Goal: Task Accomplishment & Management: Use online tool/utility

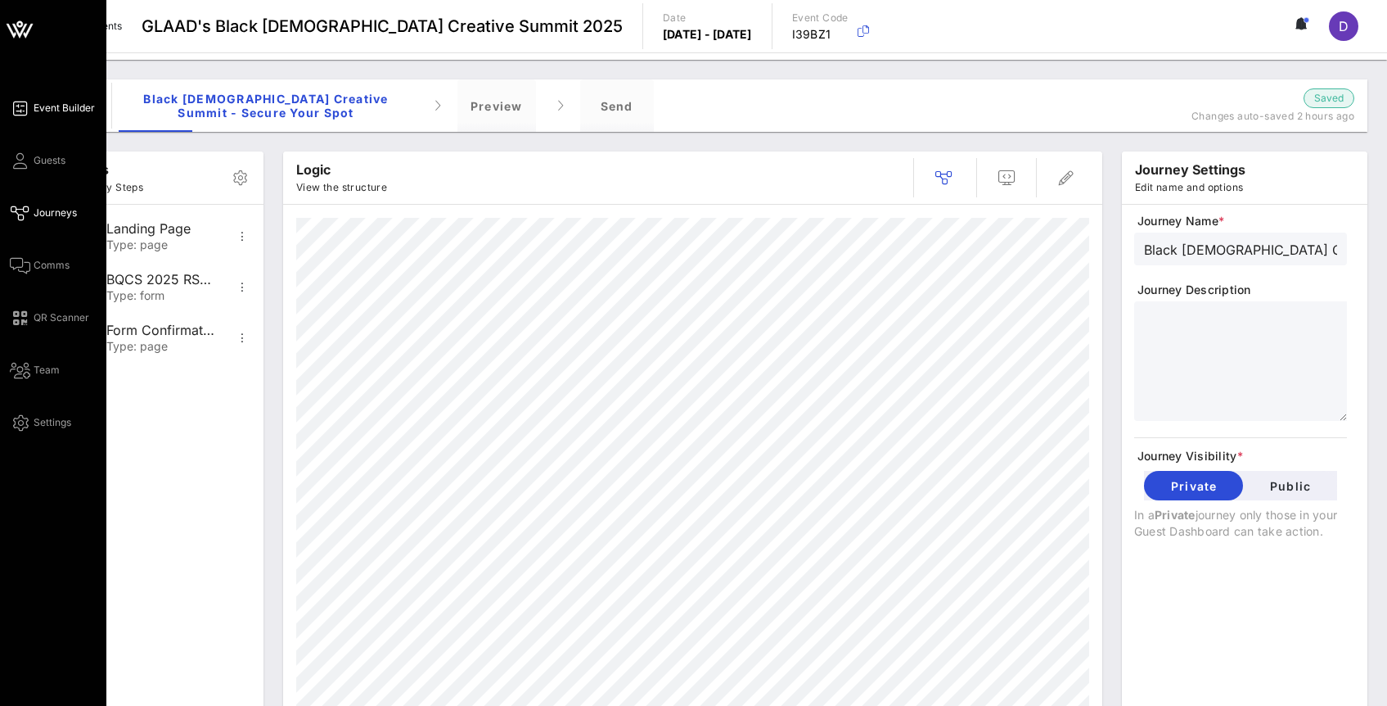
click at [43, 103] on span "Event Builder" at bounding box center [64, 108] width 61 height 15
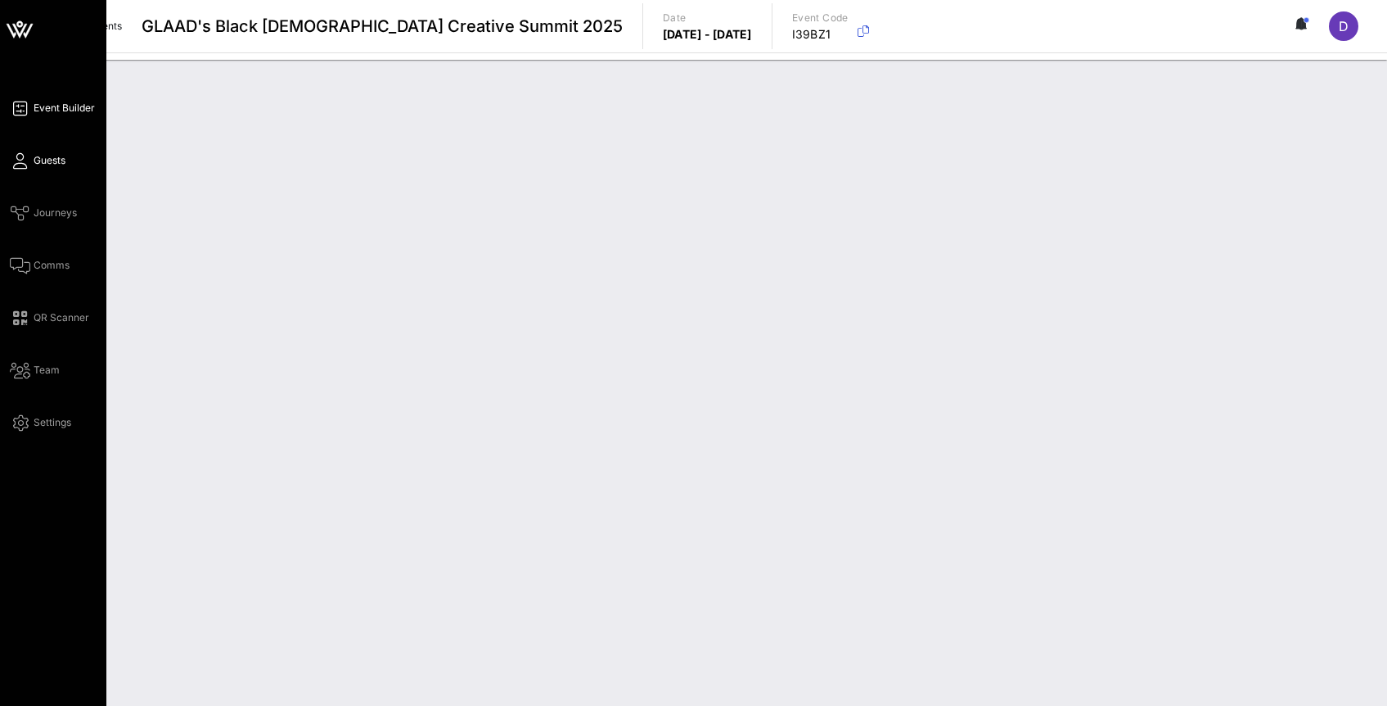
click at [46, 162] on span "Guests" at bounding box center [50, 160] width 32 height 15
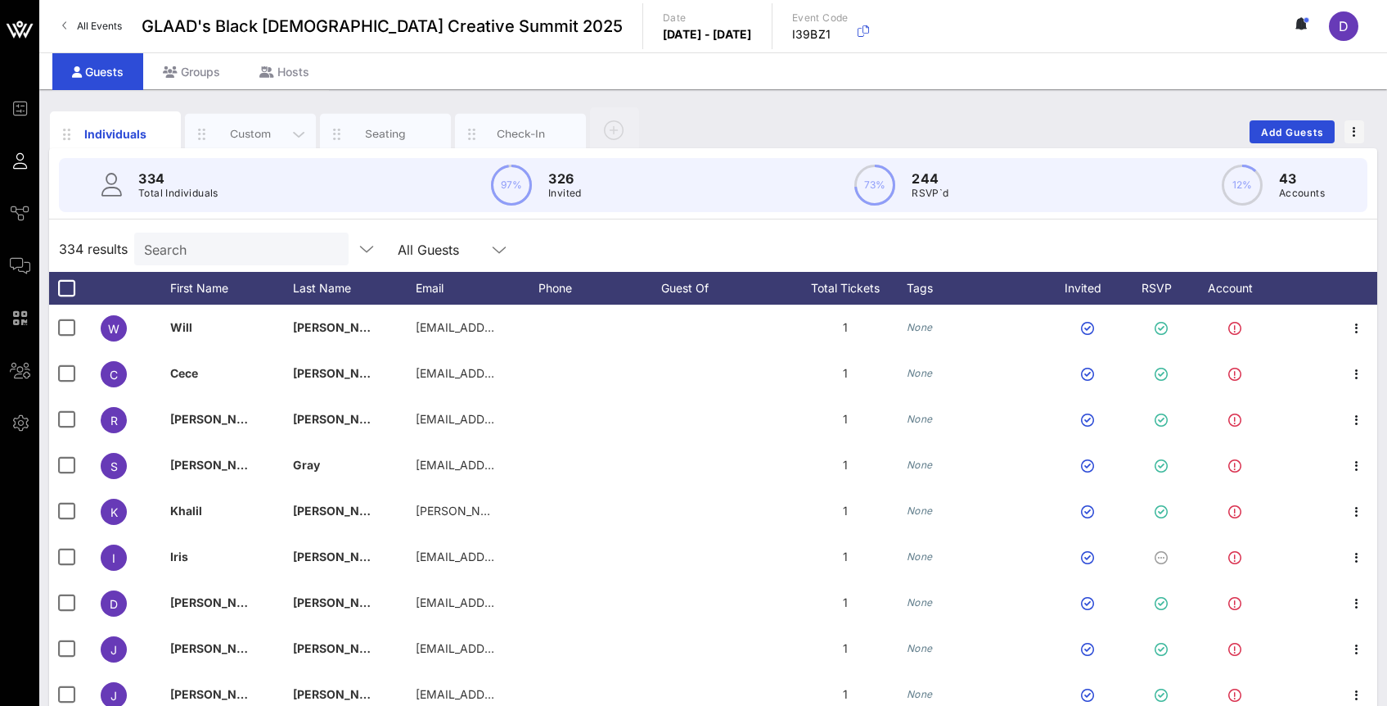
click at [246, 120] on div "Custom" at bounding box center [250, 134] width 131 height 41
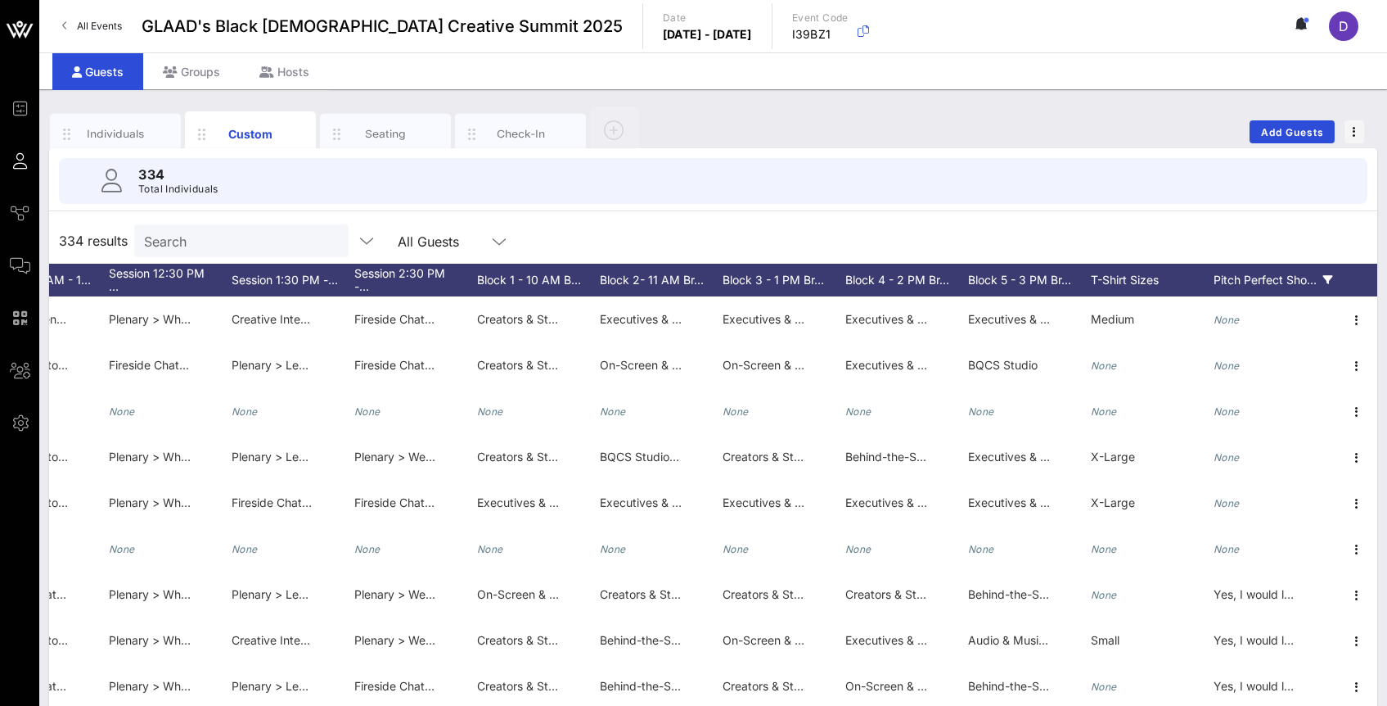
click at [1330, 280] on icon at bounding box center [1329, 280] width 10 height 10
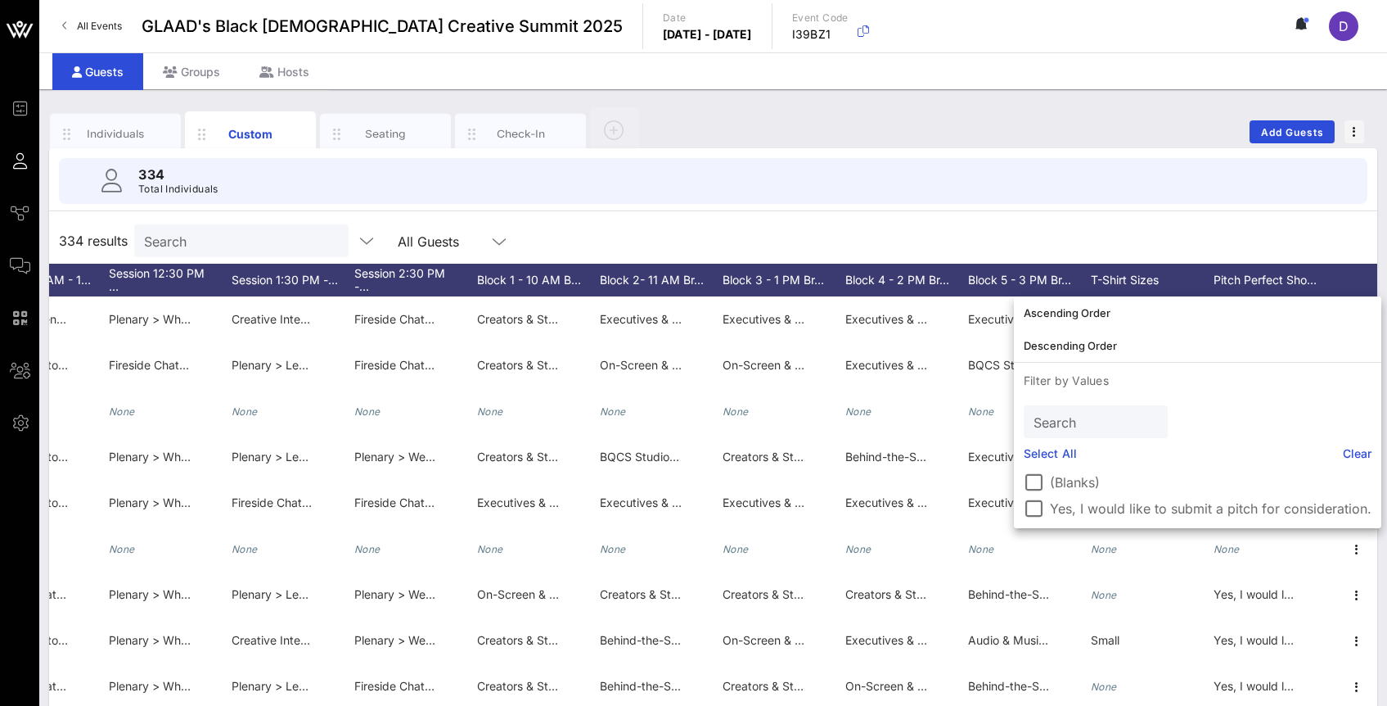
click at [1154, 507] on label "Yes, I would like to submit a pitch for consideration." at bounding box center [1211, 508] width 322 height 16
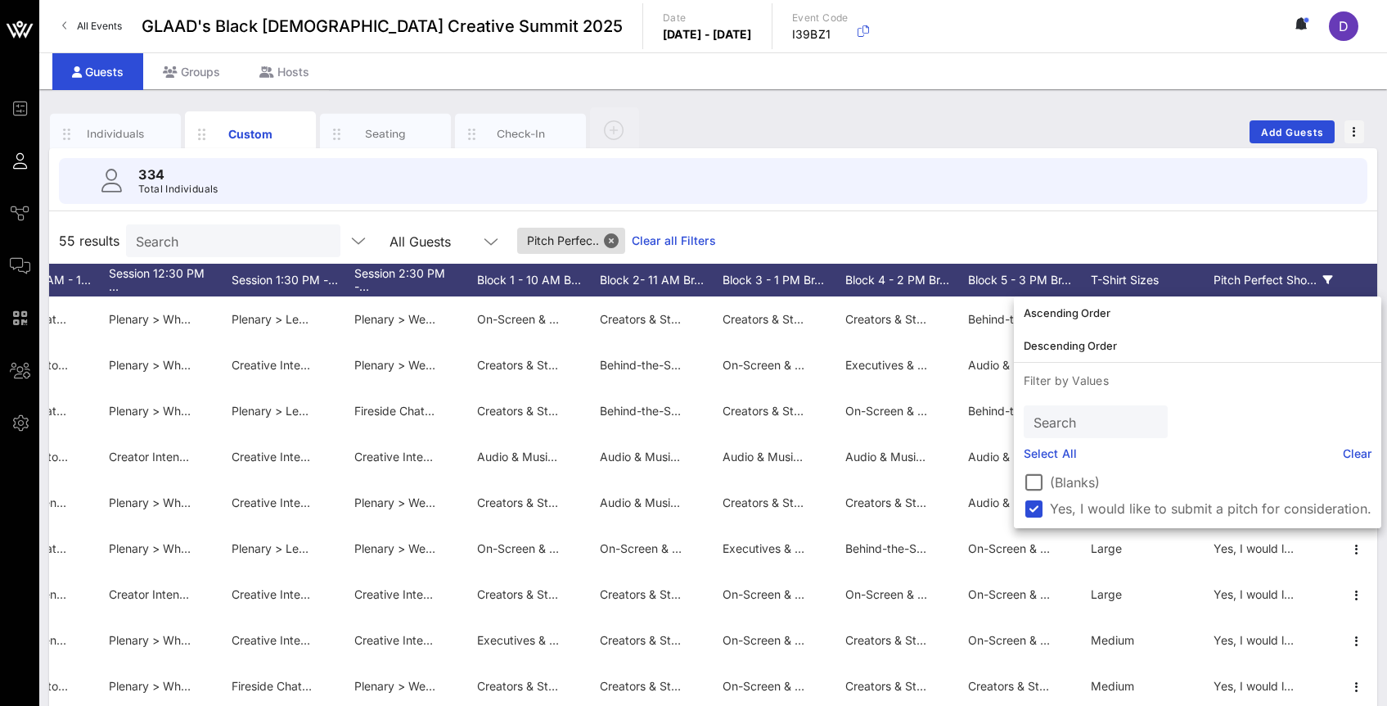
click at [1144, 229] on div "55 results Search All Guests Pitch Perfec.. Clear all Filters" at bounding box center [713, 241] width 1328 height 46
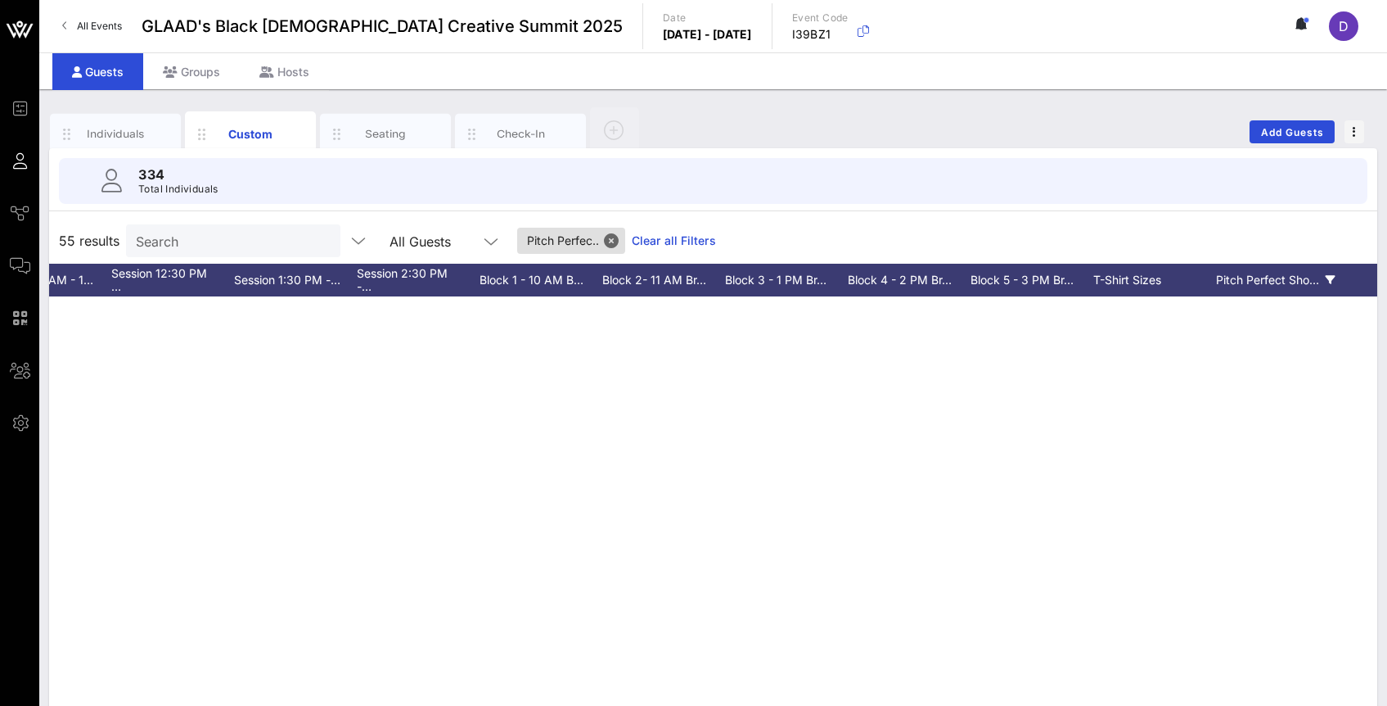
scroll to position [98, 0]
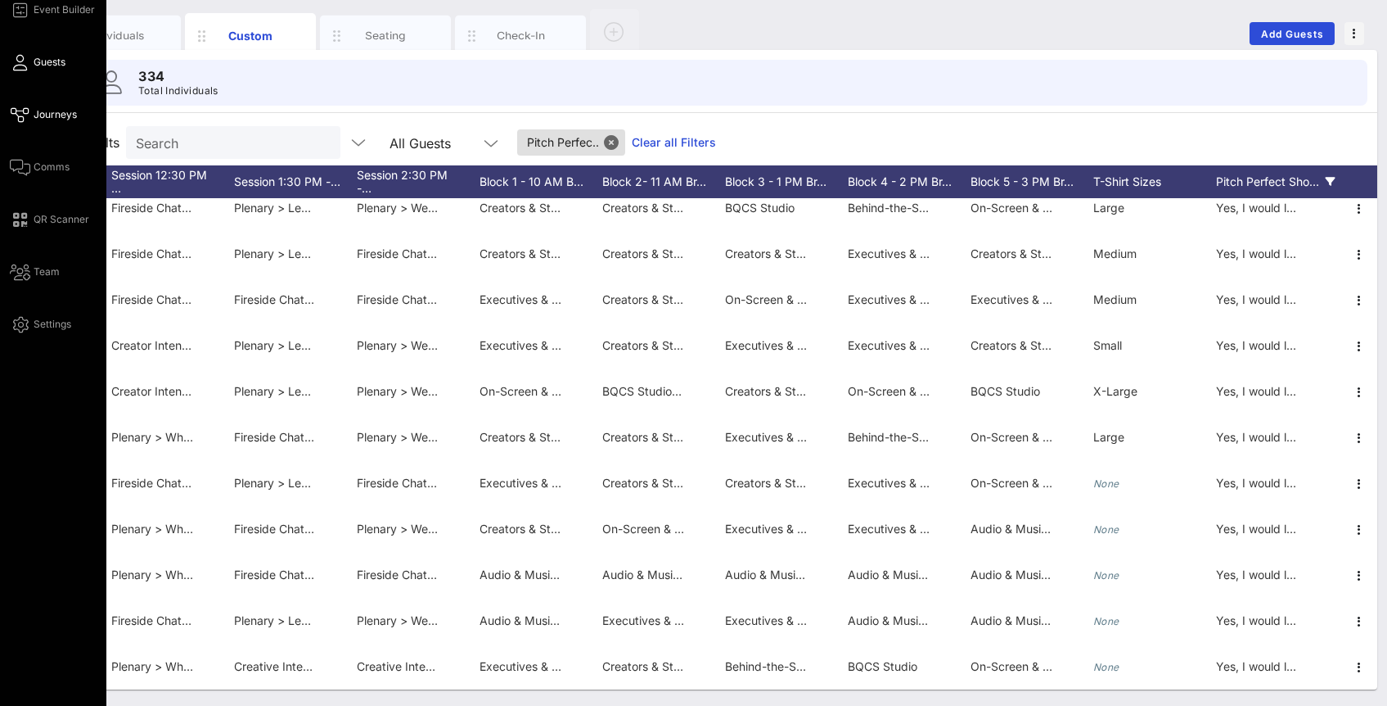
click at [36, 111] on span "Journeys" at bounding box center [55, 114] width 43 height 15
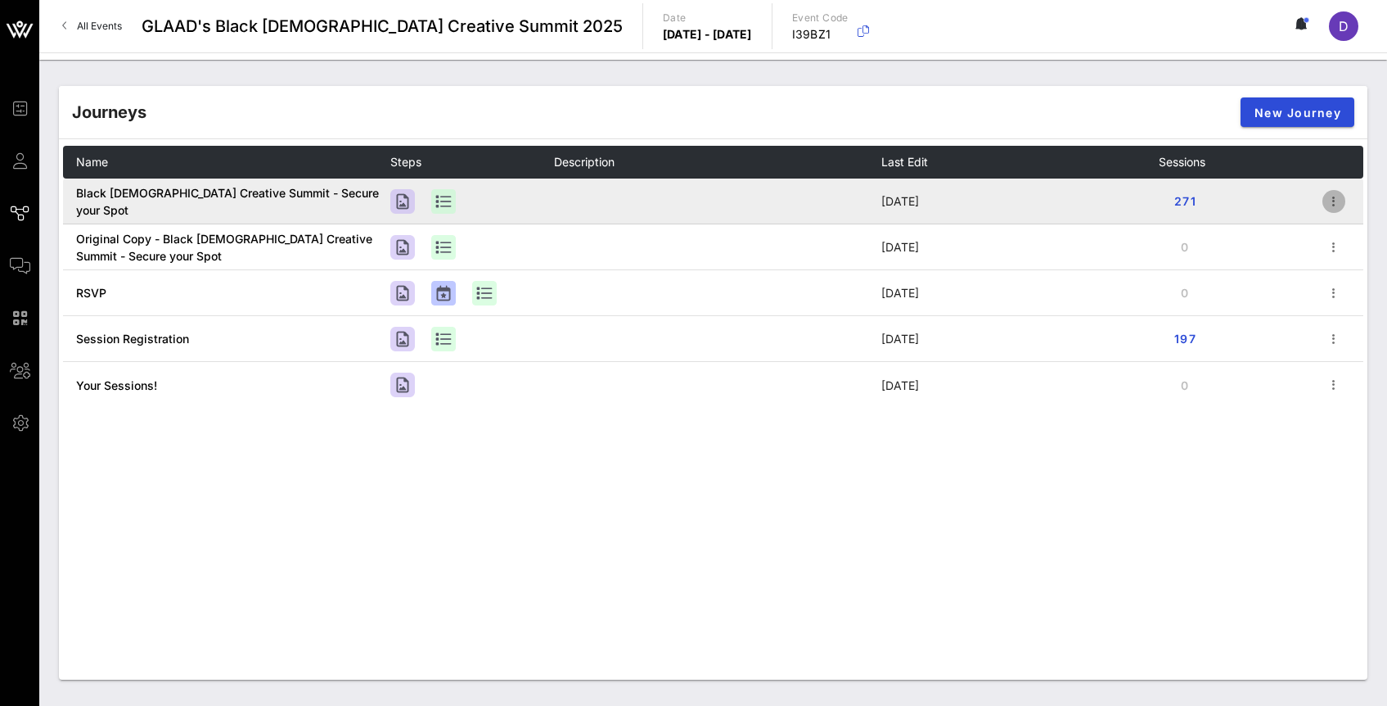
click at [1333, 204] on icon "button" at bounding box center [1334, 202] width 20 height 20
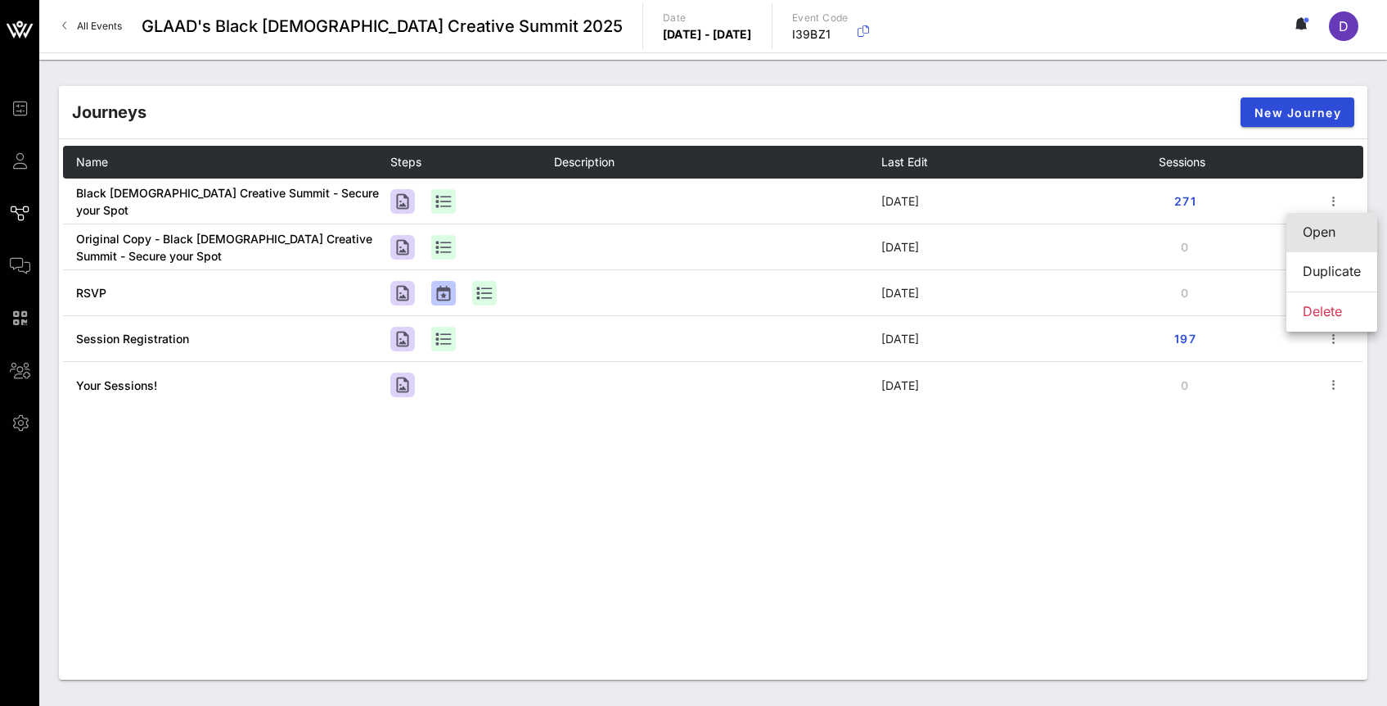
click at [1330, 232] on div "Open" at bounding box center [1332, 232] width 58 height 16
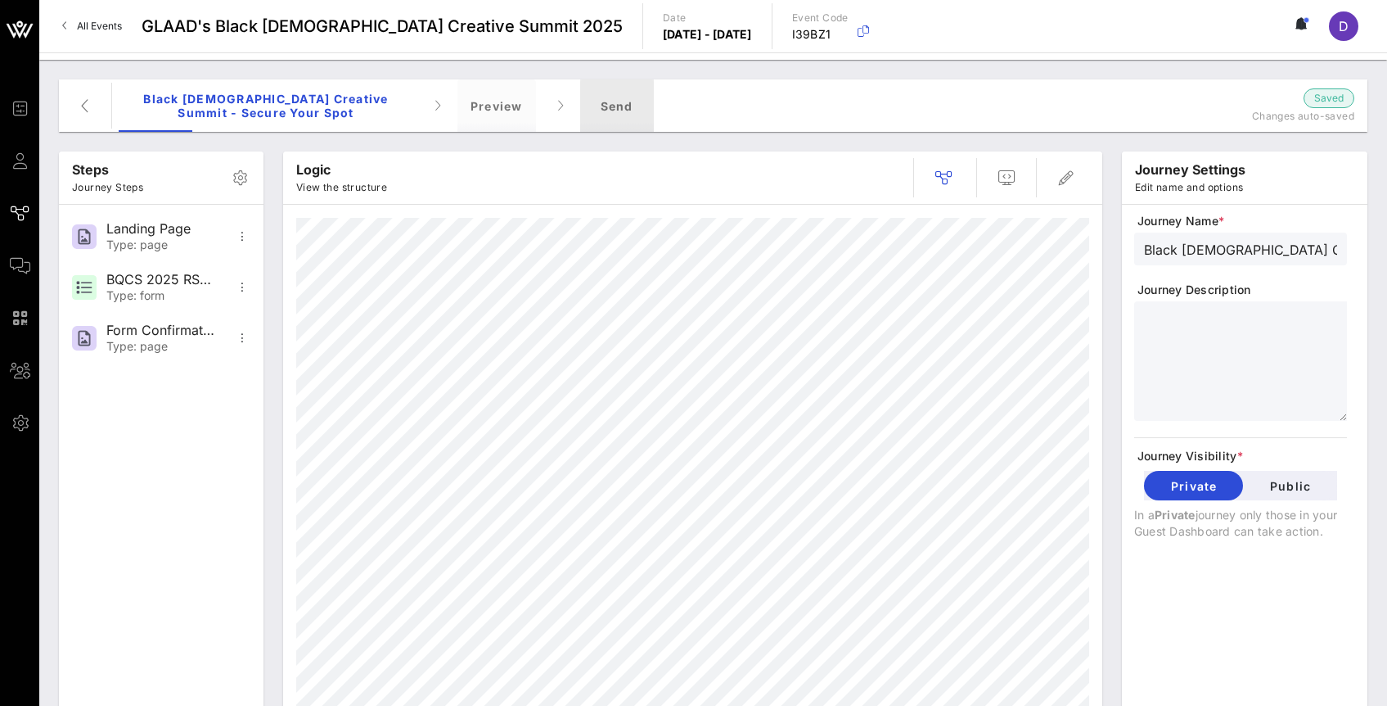
click at [622, 105] on div "Send" at bounding box center [617, 105] width 74 height 52
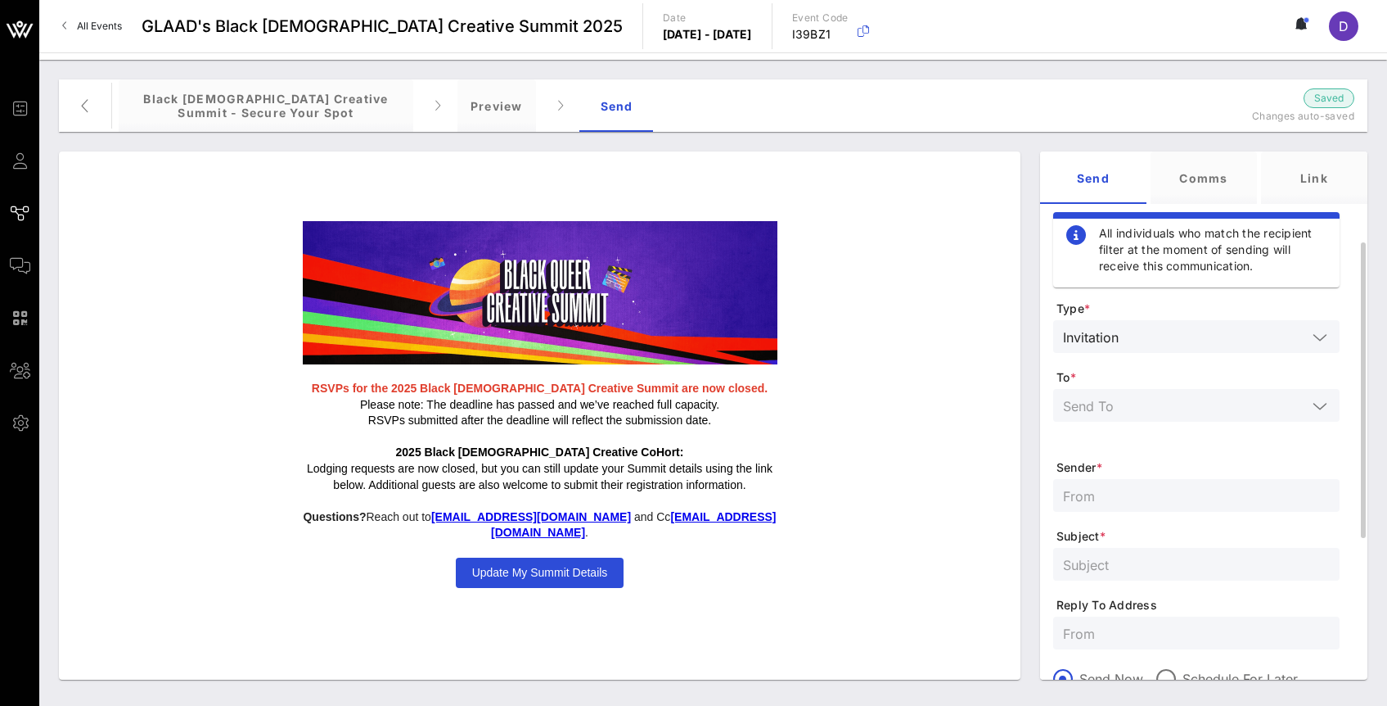
scroll to position [27, 0]
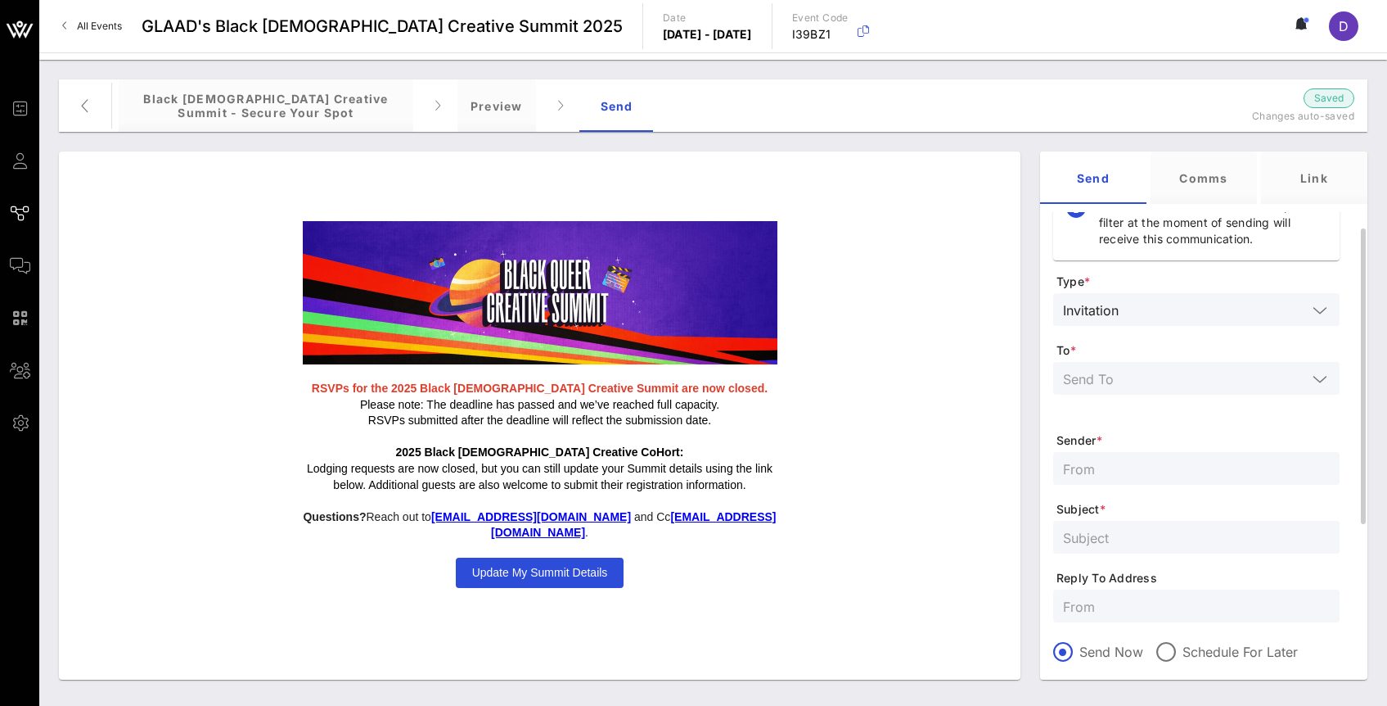
click at [1316, 386] on icon at bounding box center [1320, 379] width 15 height 20
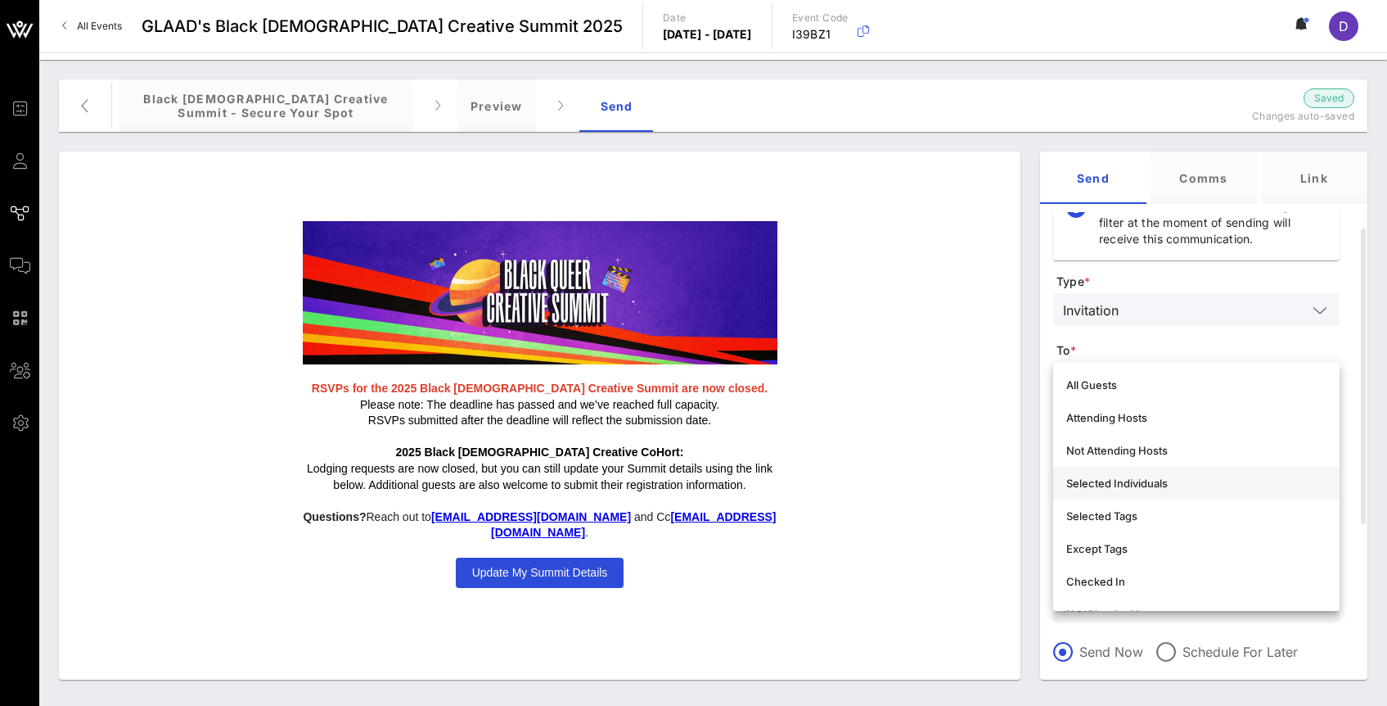
click at [1265, 482] on div "Selected Individuals" at bounding box center [1197, 482] width 260 height 13
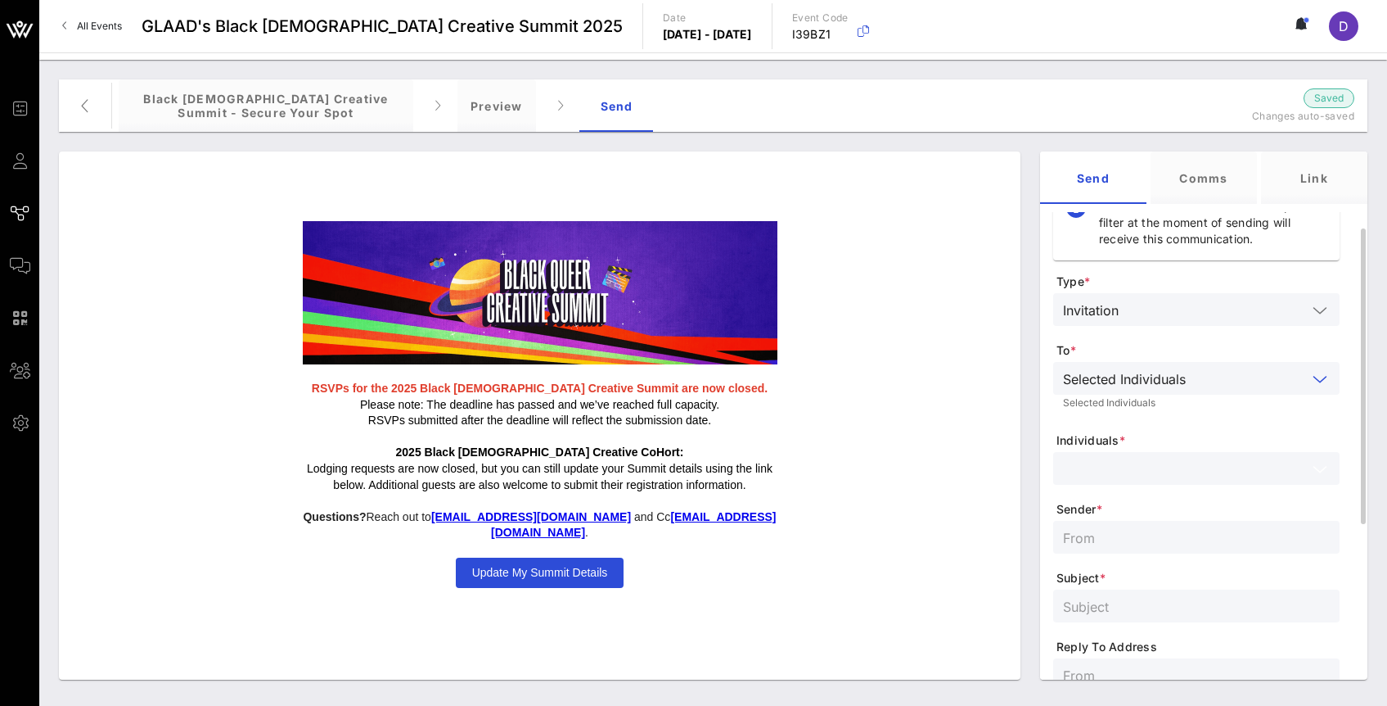
click at [1163, 473] on input "text" at bounding box center [1185, 468] width 244 height 21
click at [1153, 517] on div "[PERSON_NAME]" at bounding box center [1219, 512] width 214 height 13
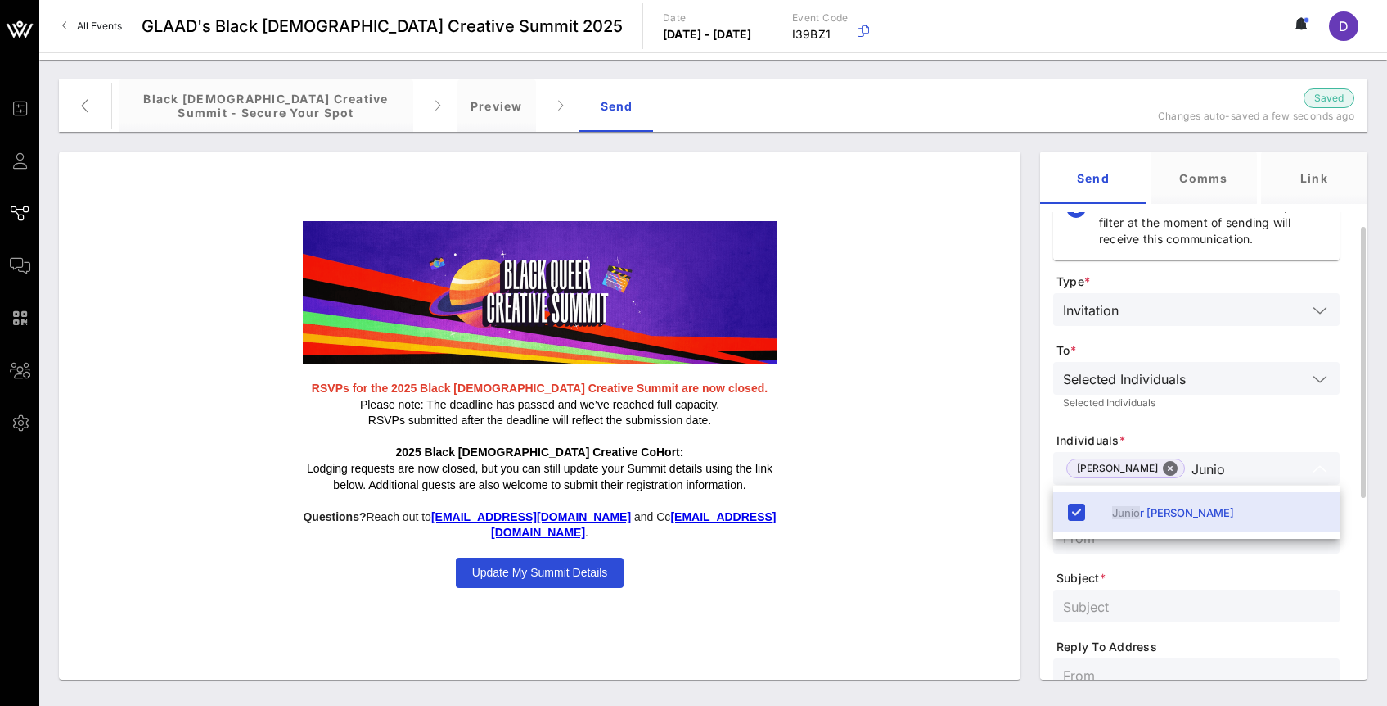
click at [1240, 474] on input "Junio" at bounding box center [1249, 468] width 115 height 21
click at [1227, 470] on input "Junio" at bounding box center [1249, 468] width 115 height 21
click at [1211, 467] on input "Junio" at bounding box center [1249, 468] width 115 height 21
click at [1213, 474] on input "Junio" at bounding box center [1249, 468] width 115 height 21
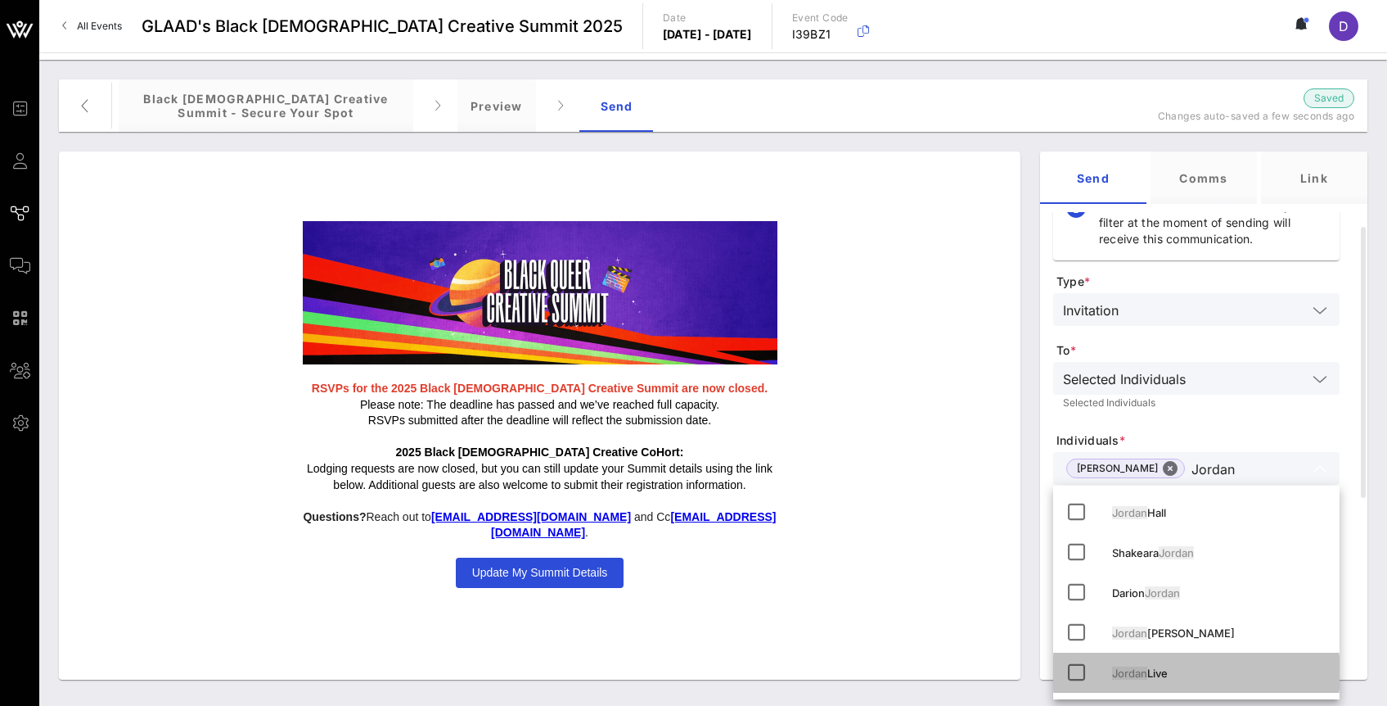
click at [1185, 677] on div "Jordan Live" at bounding box center [1219, 672] width 214 height 13
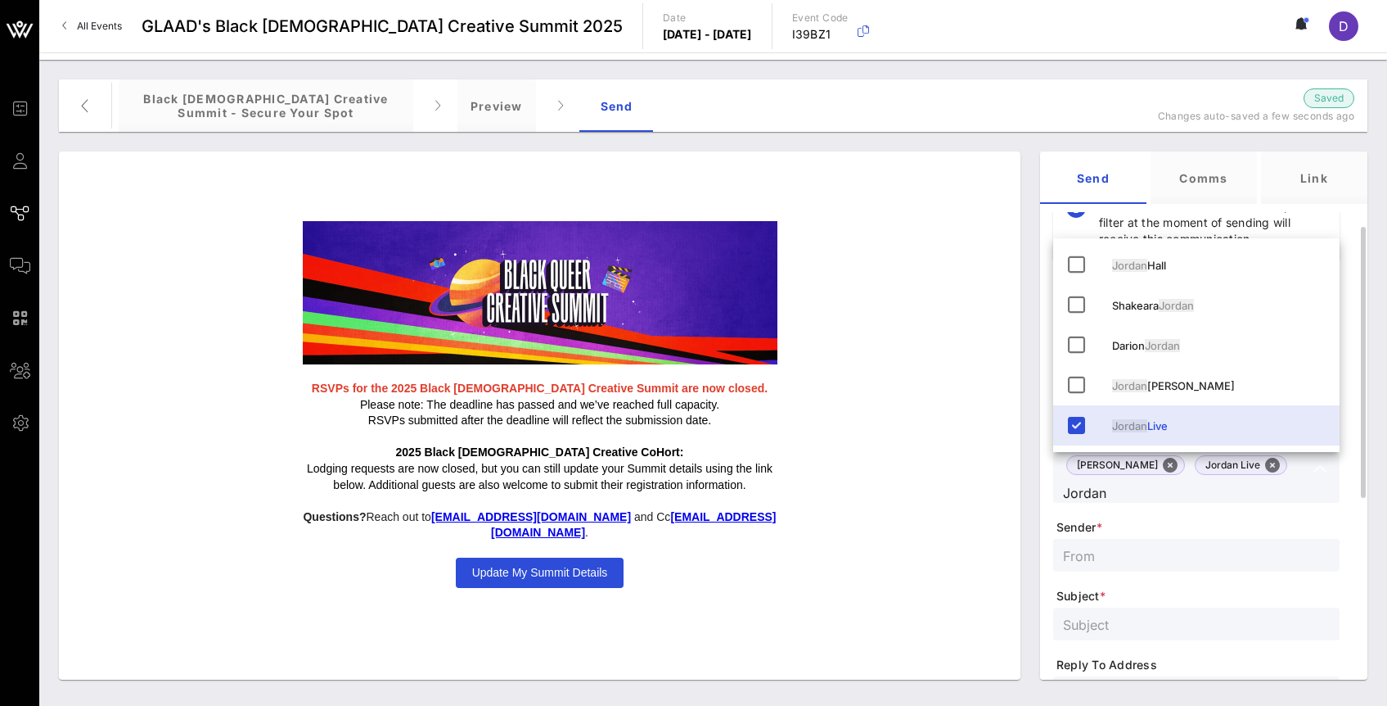
click at [1299, 479] on div "[PERSON_NAME] Jordan Live Jordan" at bounding box center [1185, 477] width 244 height 51
click at [1202, 489] on input "Jordan" at bounding box center [1185, 491] width 244 height 21
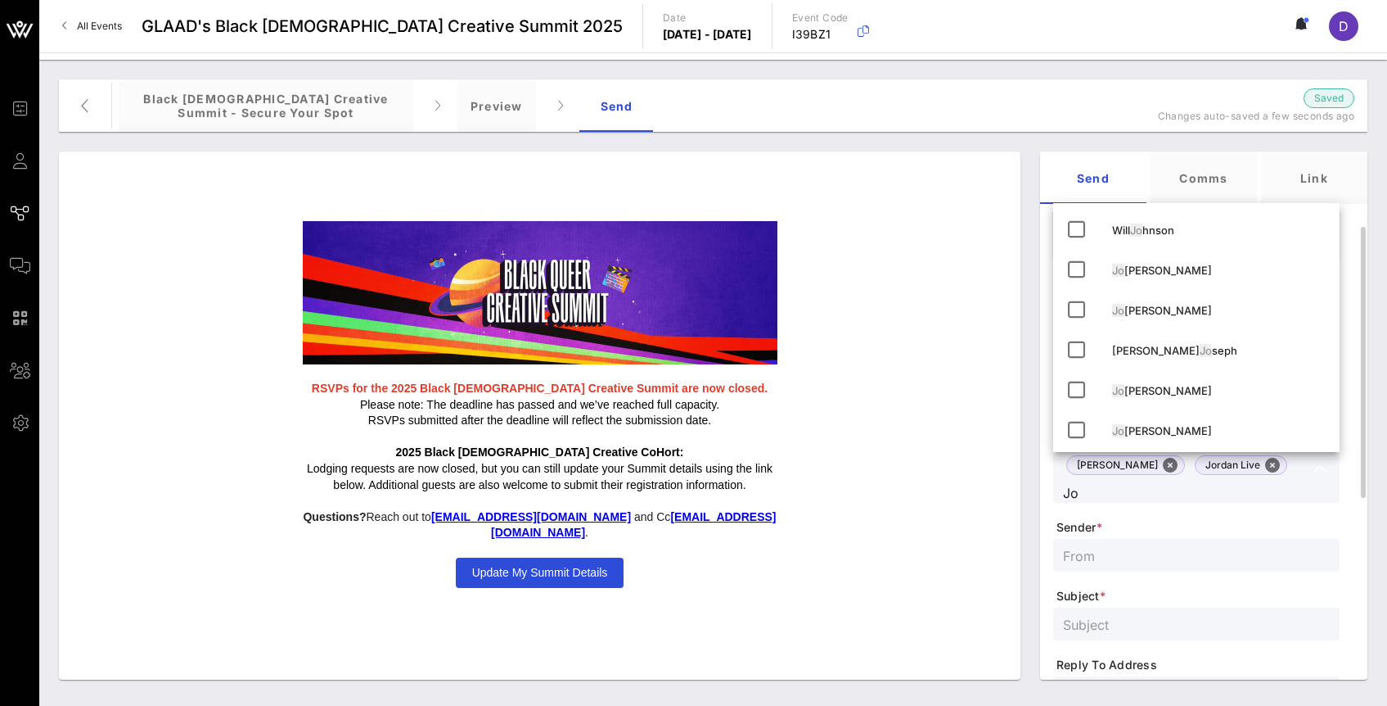
type input "J"
type input "S"
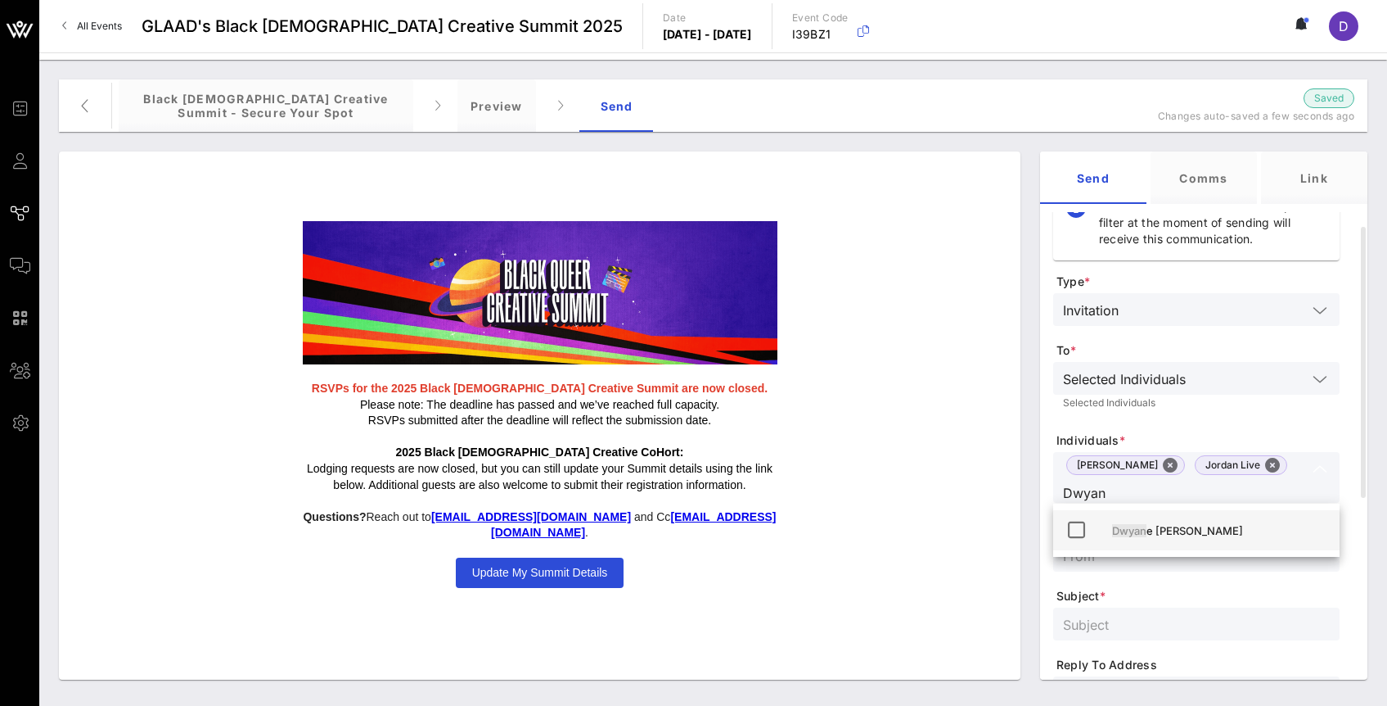
click at [1180, 540] on div "[PERSON_NAME]" at bounding box center [1219, 530] width 214 height 26
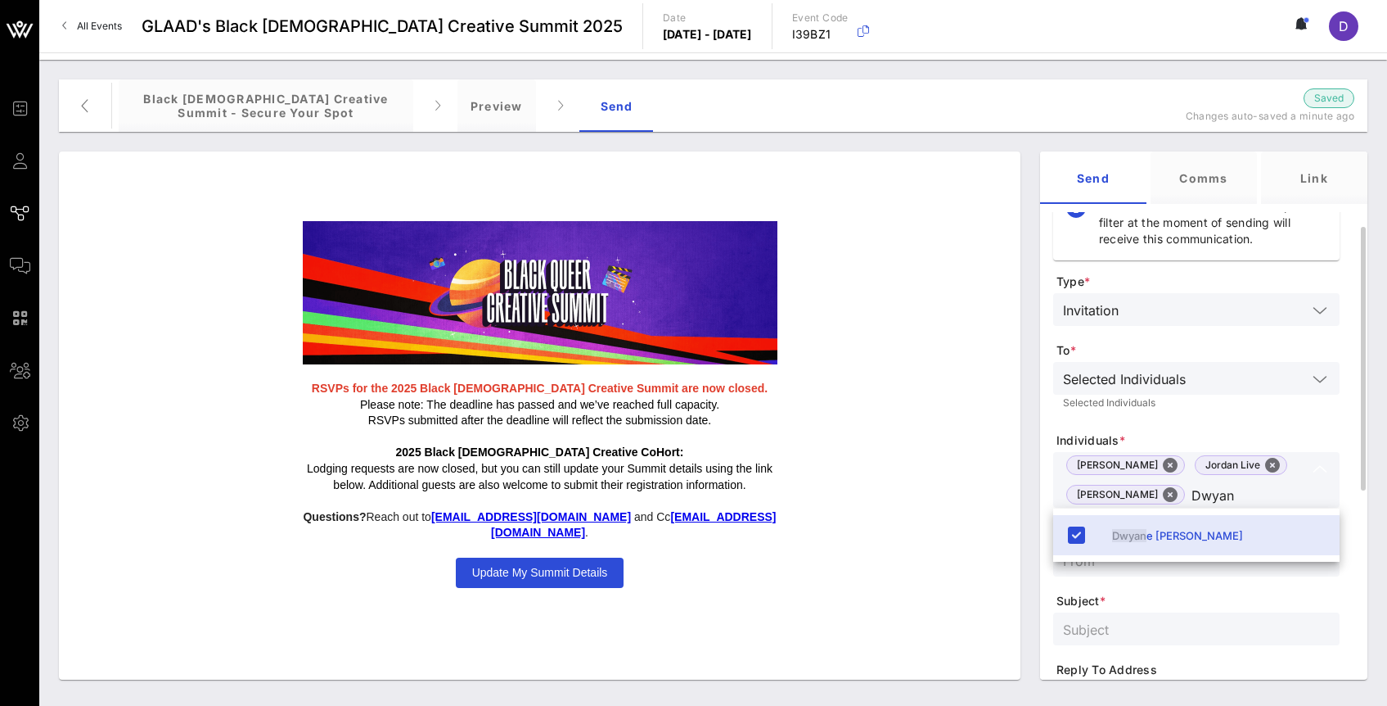
drag, startPoint x: 1191, startPoint y: 495, endPoint x: 1253, endPoint y: 495, distance: 62.2
click at [1253, 495] on input "Dwyan" at bounding box center [1249, 494] width 115 height 21
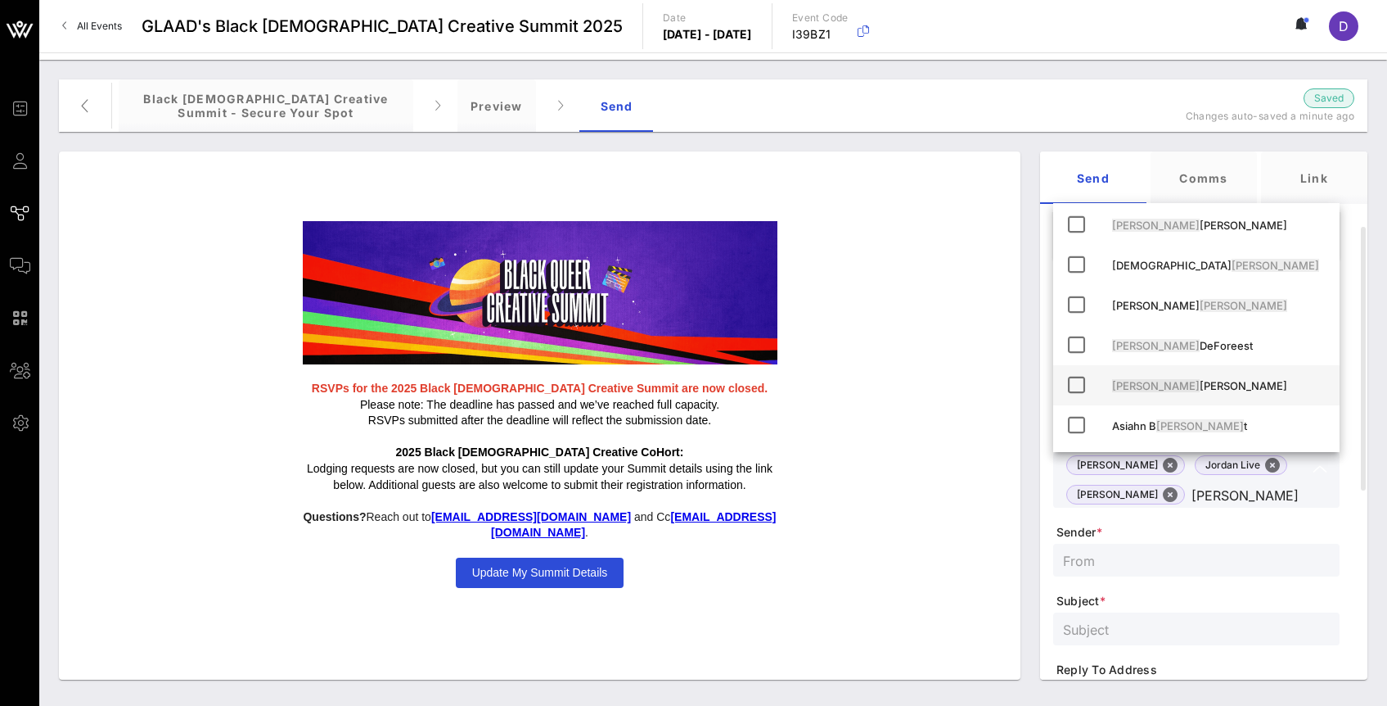
scroll to position [0, 0]
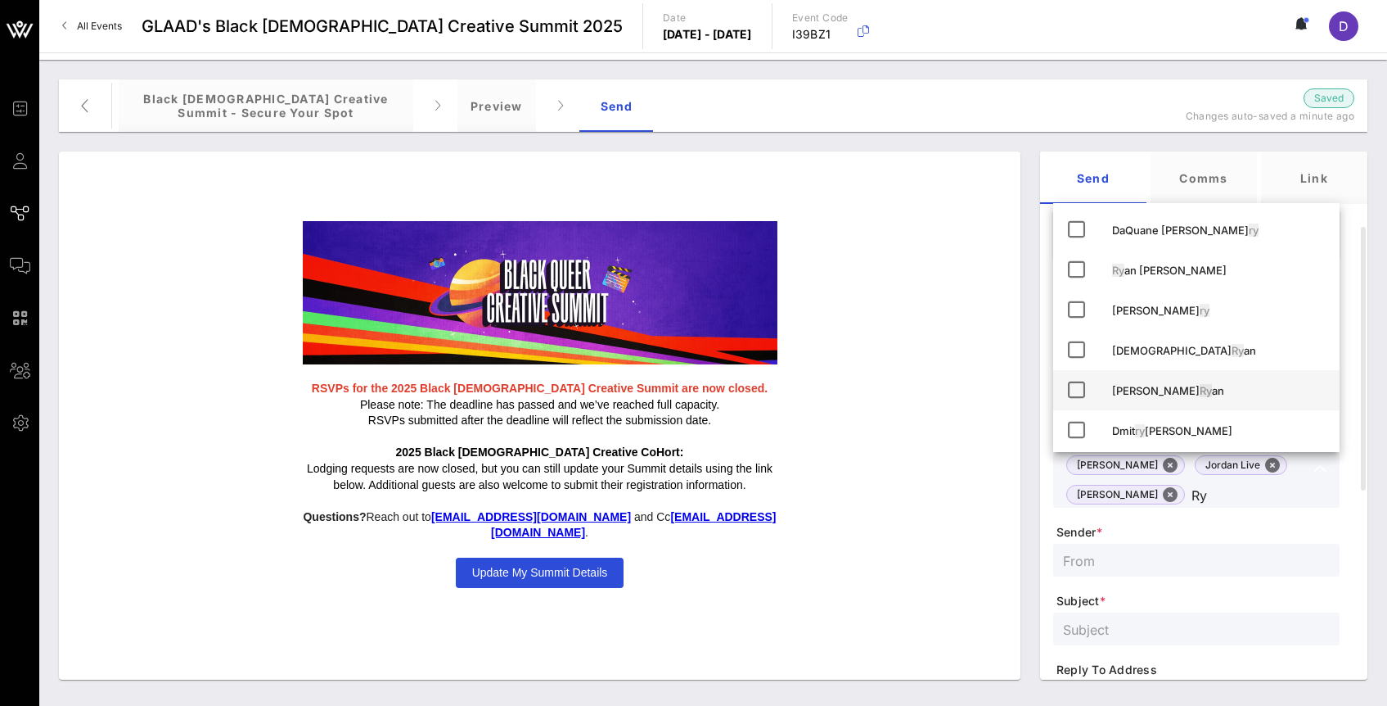
type input "R"
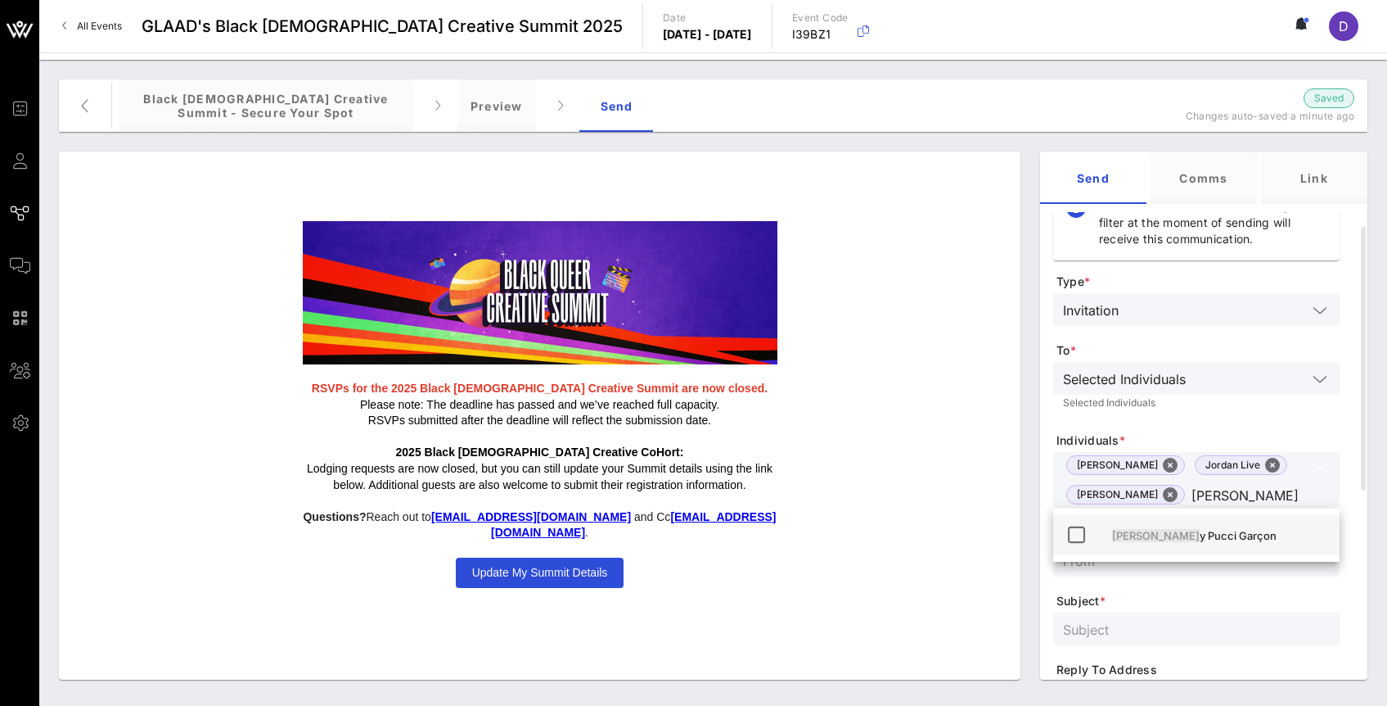
click at [1214, 540] on div "[PERSON_NAME] y [PERSON_NAME] Garçon" at bounding box center [1219, 535] width 214 height 13
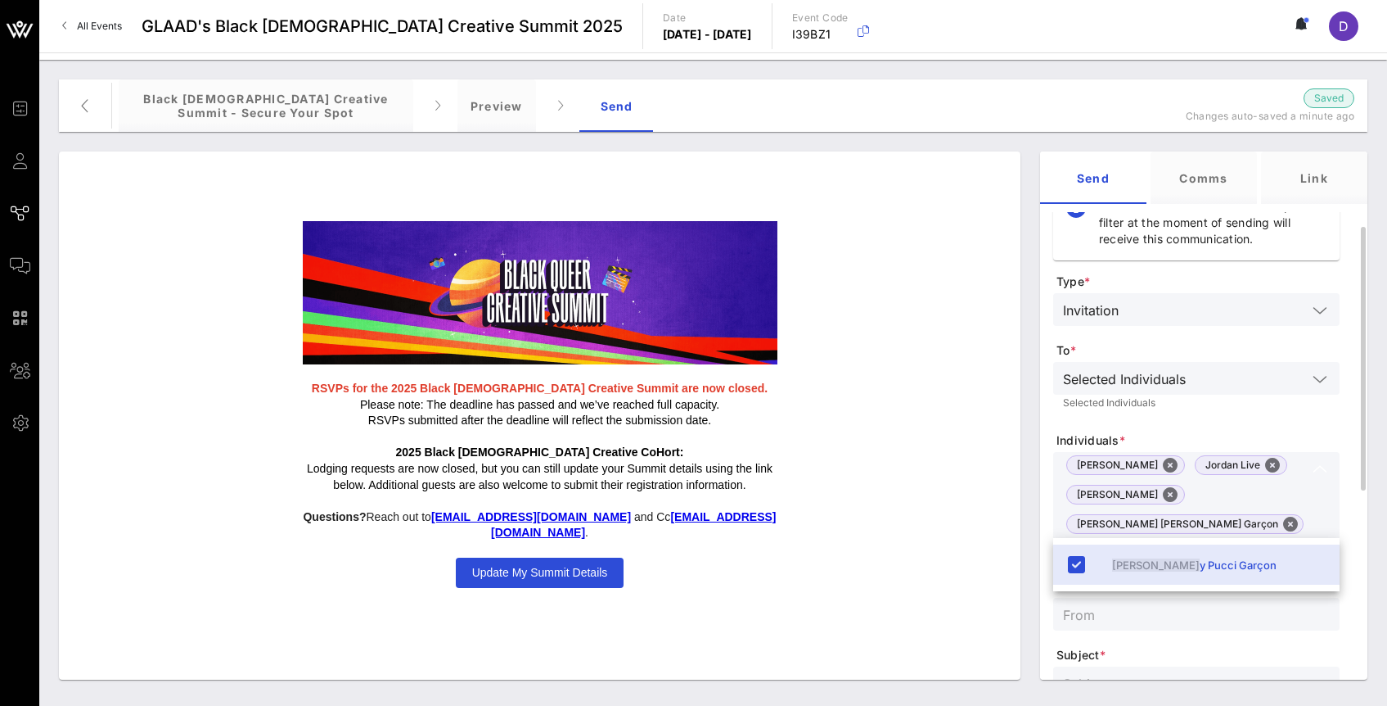
click at [1248, 540] on input "[PERSON_NAME]" at bounding box center [1185, 550] width 244 height 21
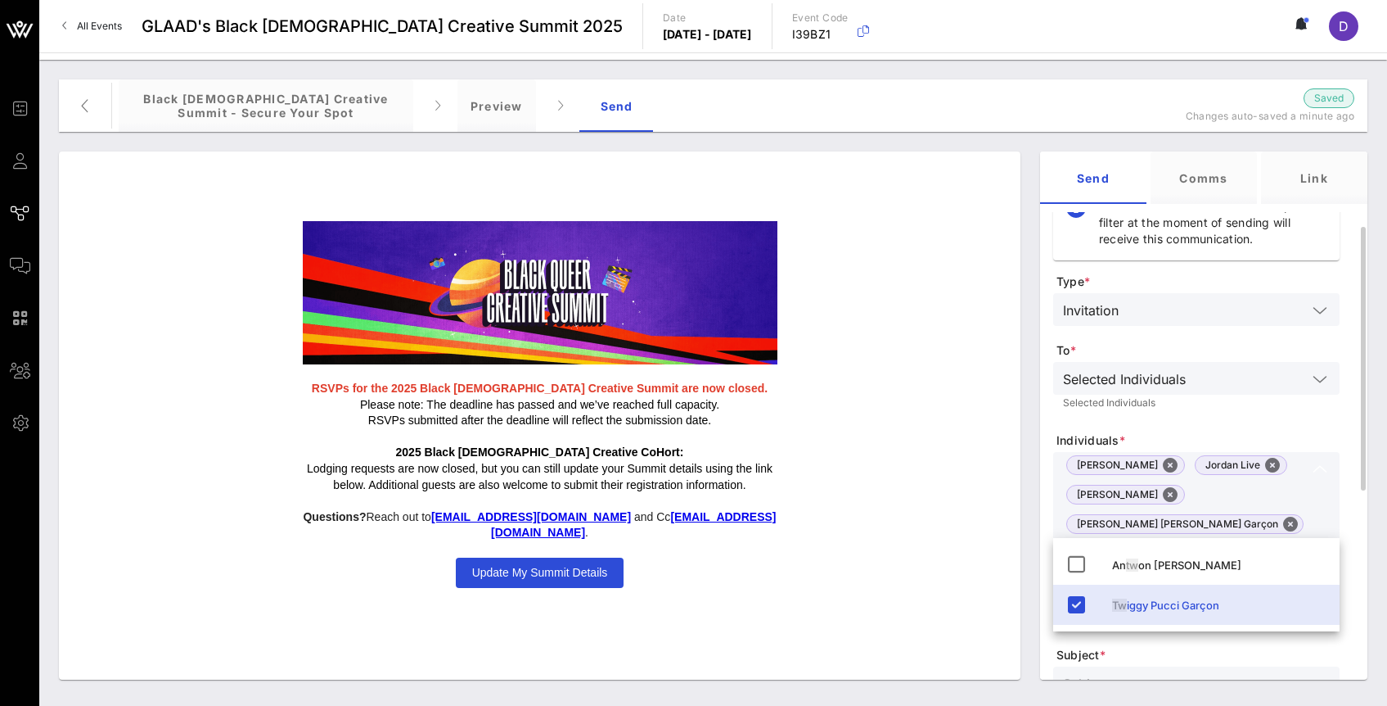
type input "T"
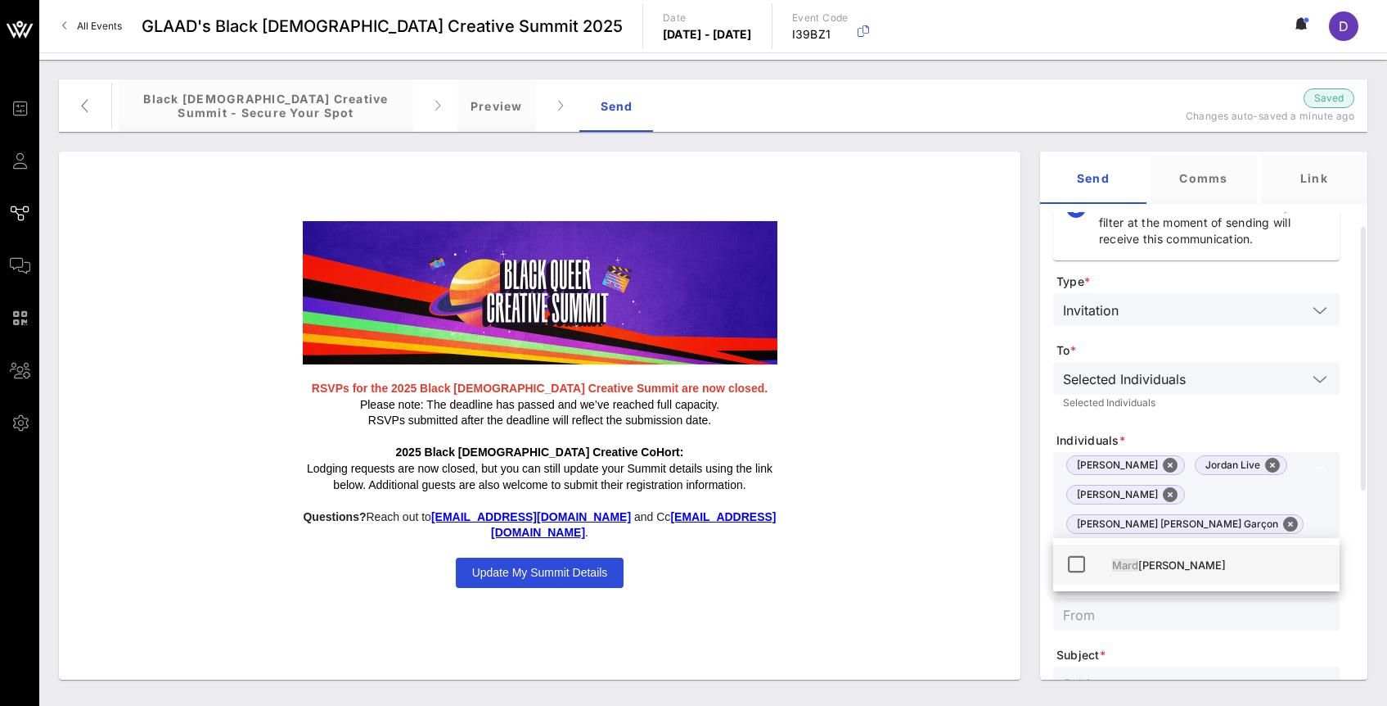
click at [1242, 584] on div "Mard [PERSON_NAME]" at bounding box center [1196, 564] width 286 height 40
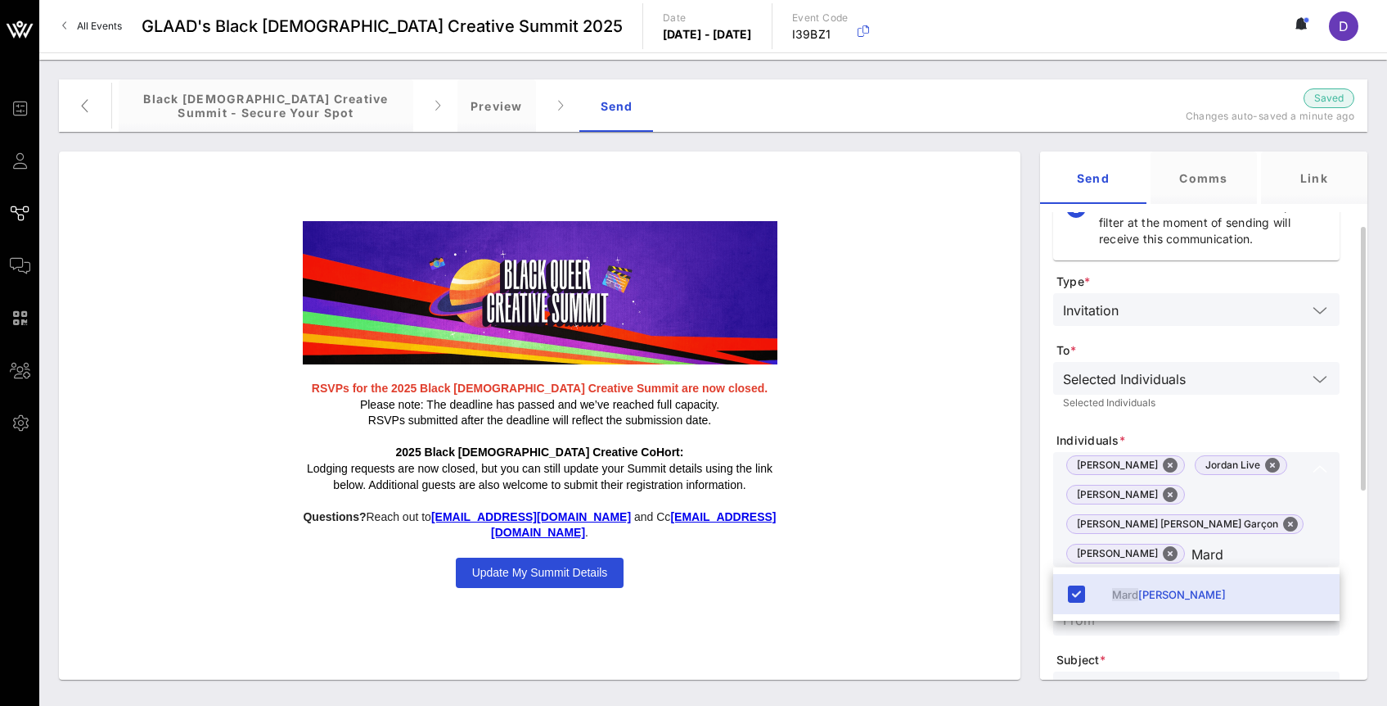
click at [1234, 555] on input "Mard" at bounding box center [1249, 553] width 115 height 21
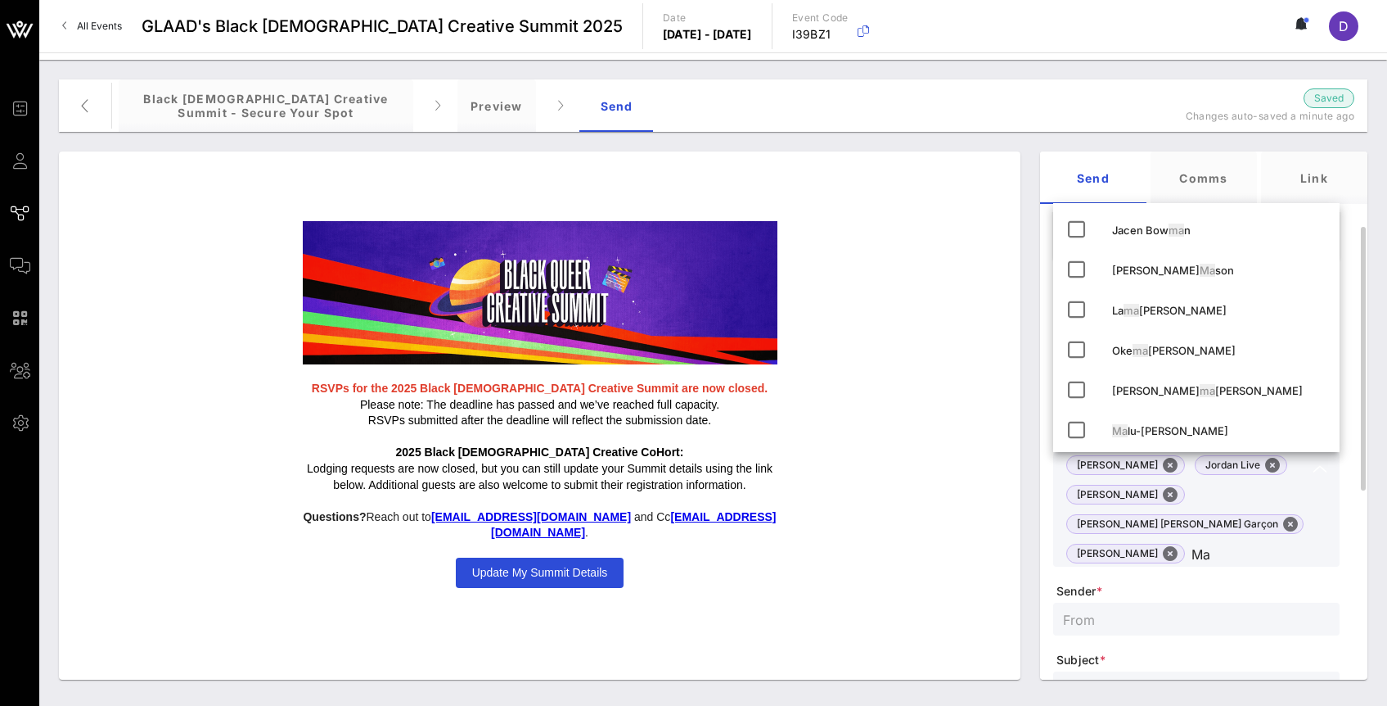
type input "M"
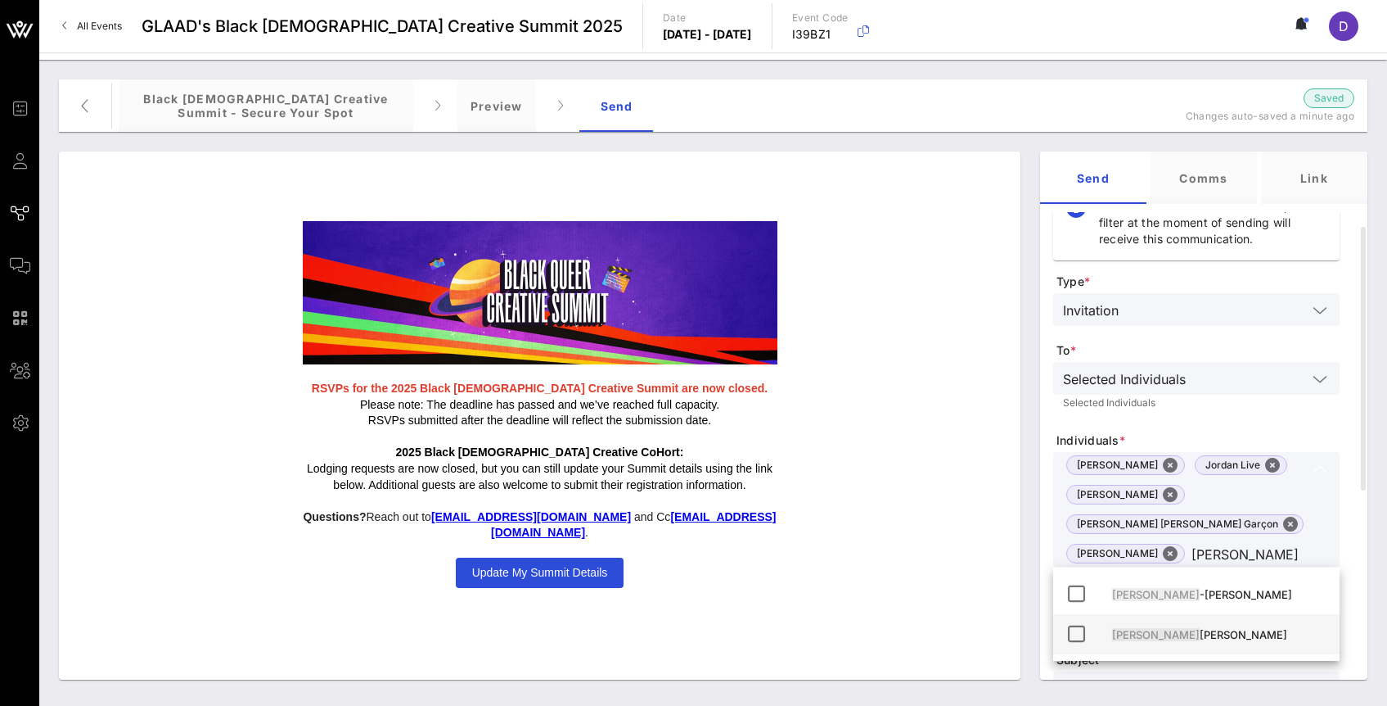
click at [1230, 628] on div "[PERSON_NAME]" at bounding box center [1219, 634] width 214 height 13
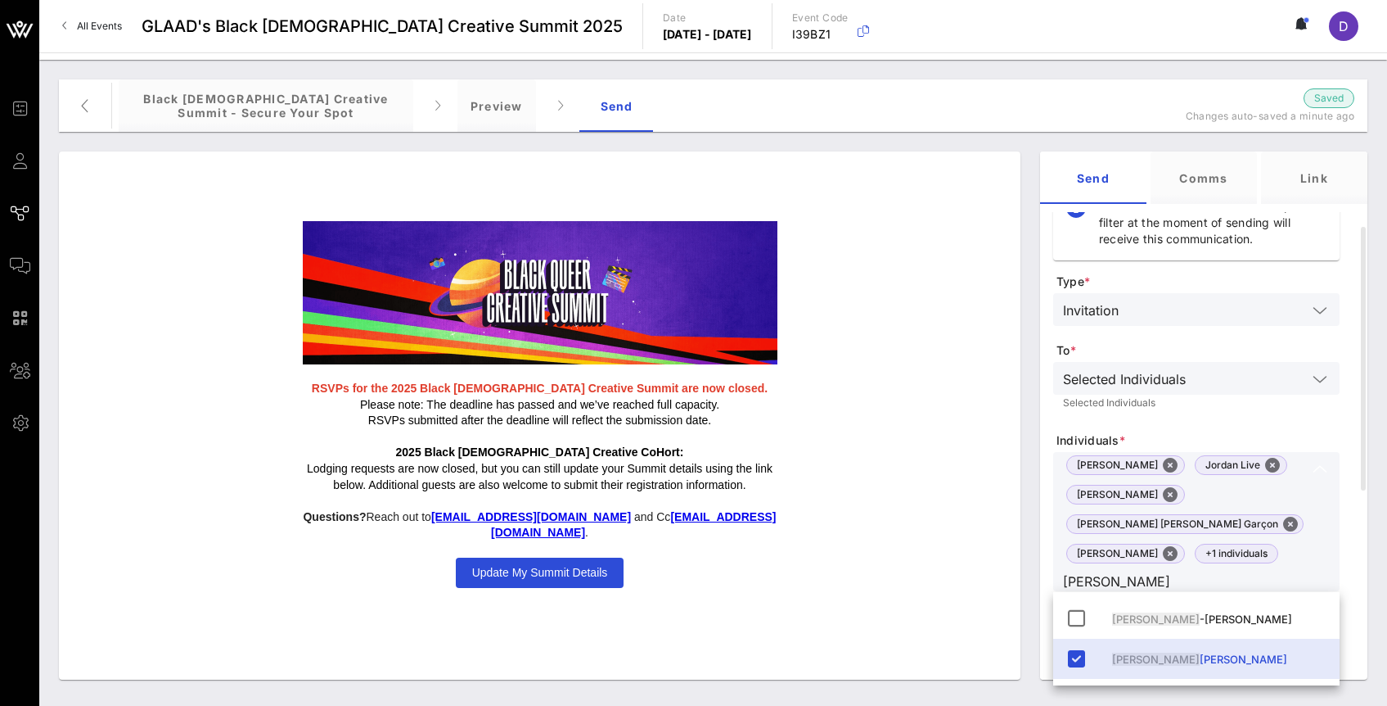
click at [1262, 592] on div "[PERSON_NAME] [PERSON_NAME]" at bounding box center [1196, 638] width 286 height 93
click at [1184, 570] on input "[PERSON_NAME]" at bounding box center [1185, 580] width 244 height 21
click at [1087, 575] on input "[PERSON_NAME]" at bounding box center [1185, 580] width 244 height 21
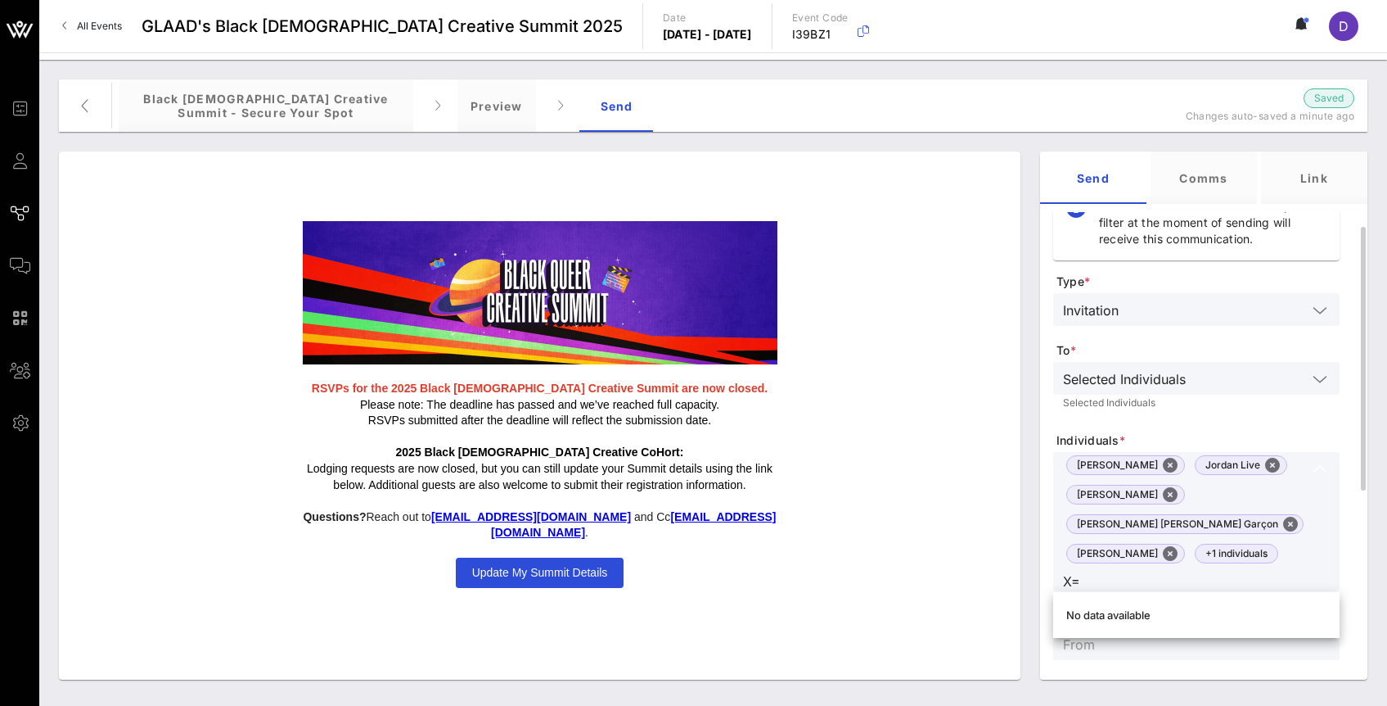
type input "X"
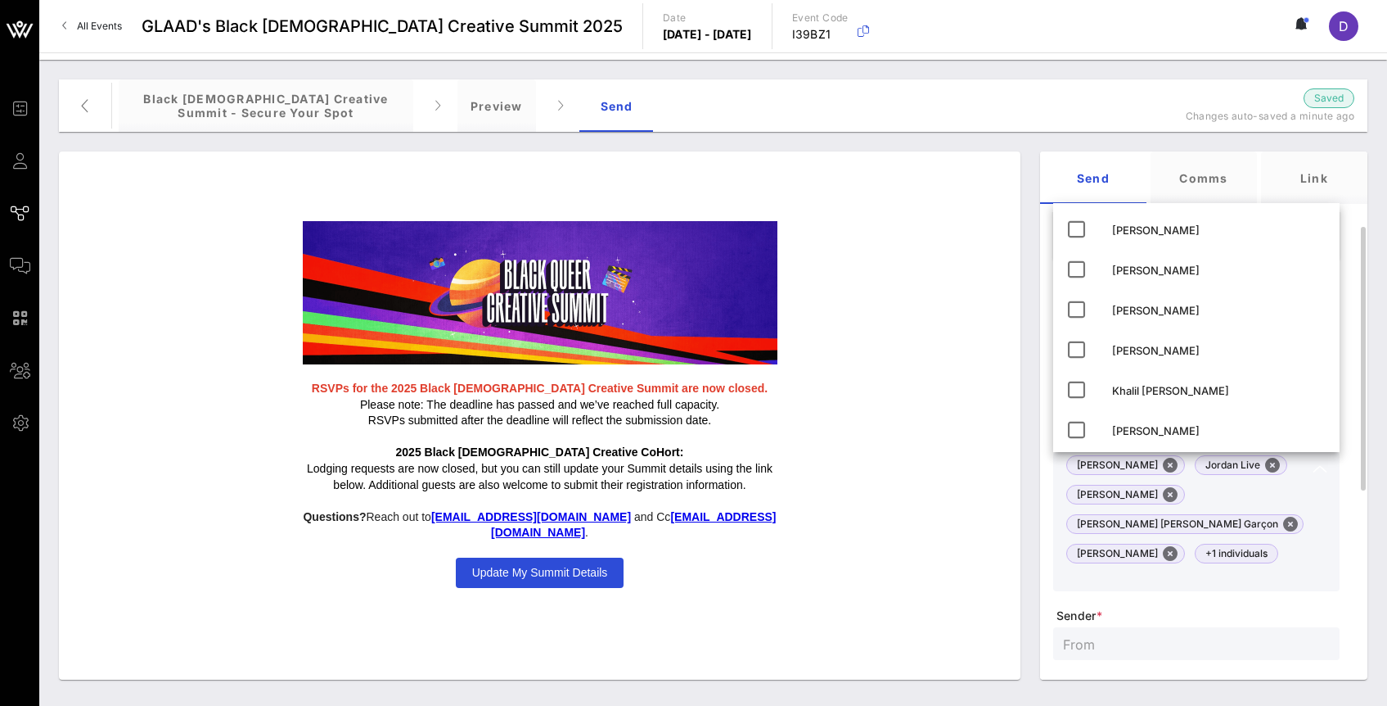
type input "X"
type input "cA"
click at [1099, 577] on input "cA" at bounding box center [1185, 580] width 244 height 21
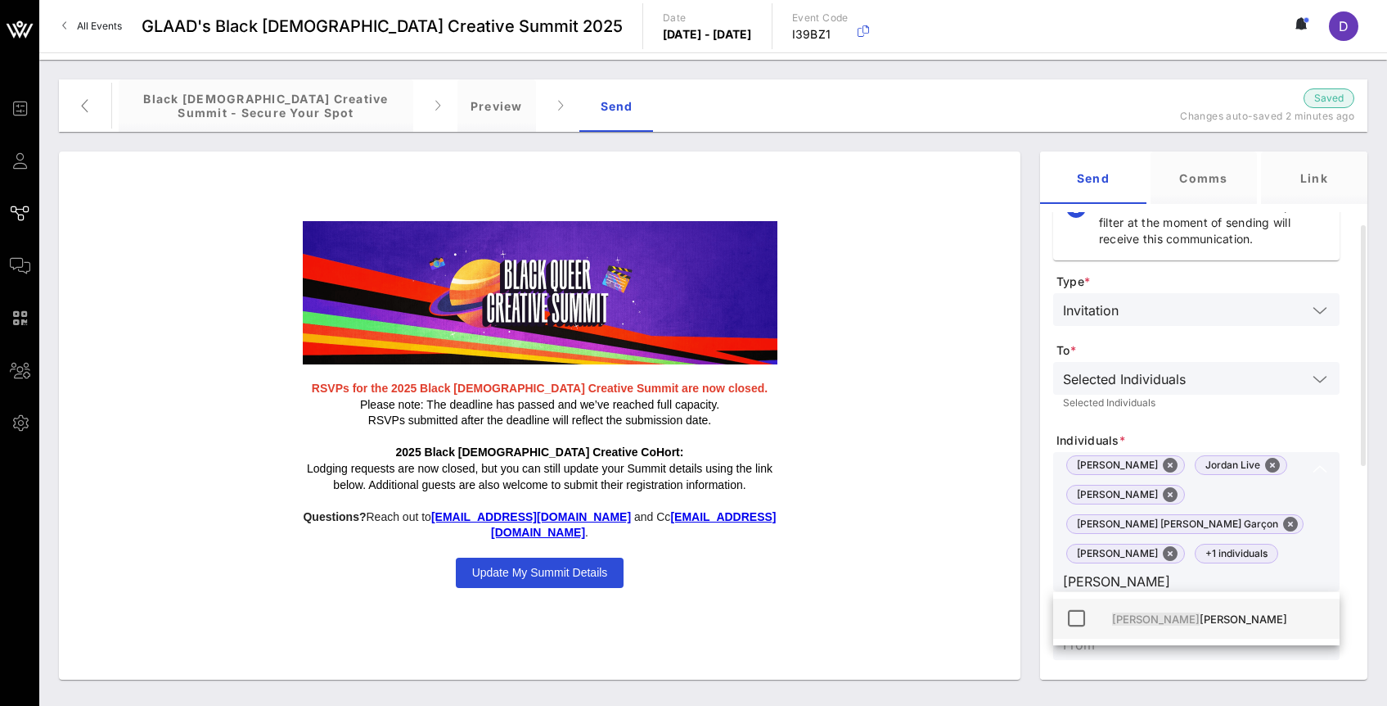
click at [1146, 620] on div "[PERSON_NAME]" at bounding box center [1219, 618] width 214 height 13
click at [1151, 581] on input "[PERSON_NAME]" at bounding box center [1185, 580] width 244 height 21
click at [1150, 618] on div "[PERSON_NAME]" at bounding box center [1219, 618] width 214 height 13
click at [1070, 624] on icon at bounding box center [1077, 618] width 20 height 20
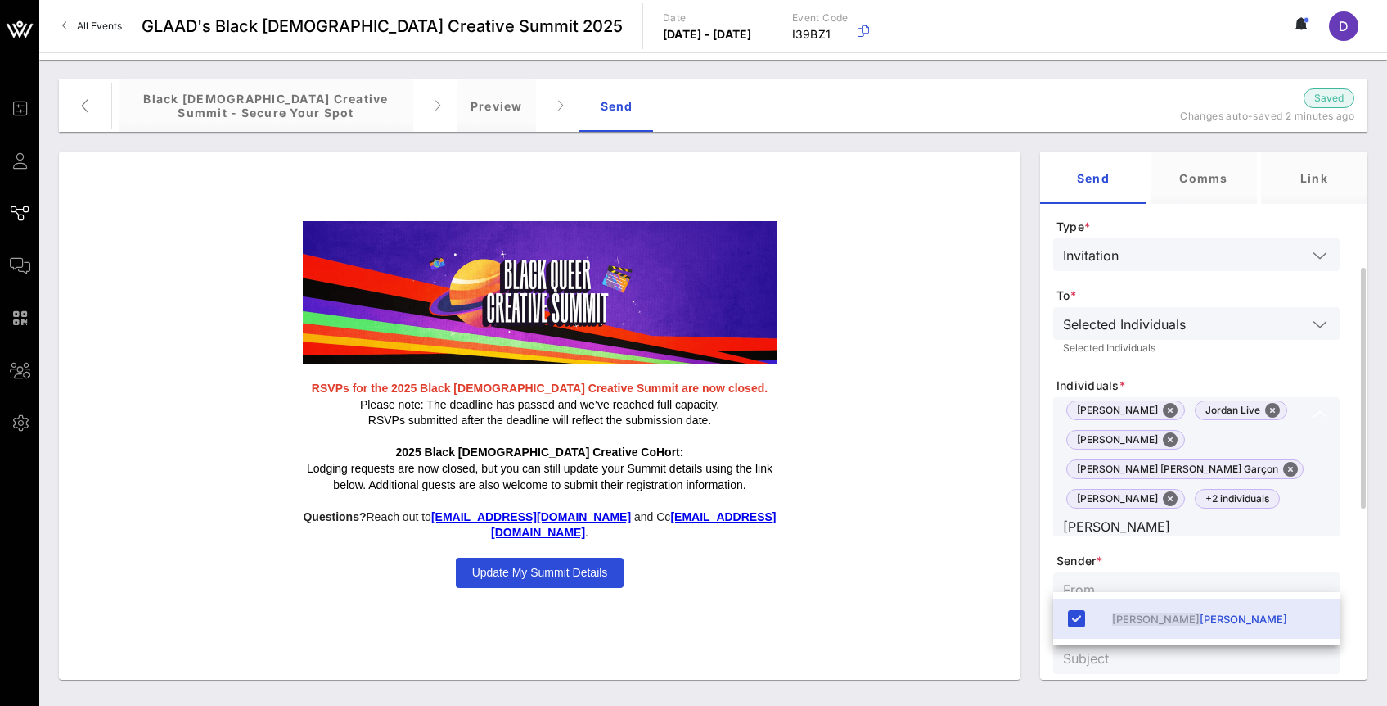
scroll to position [120, 0]
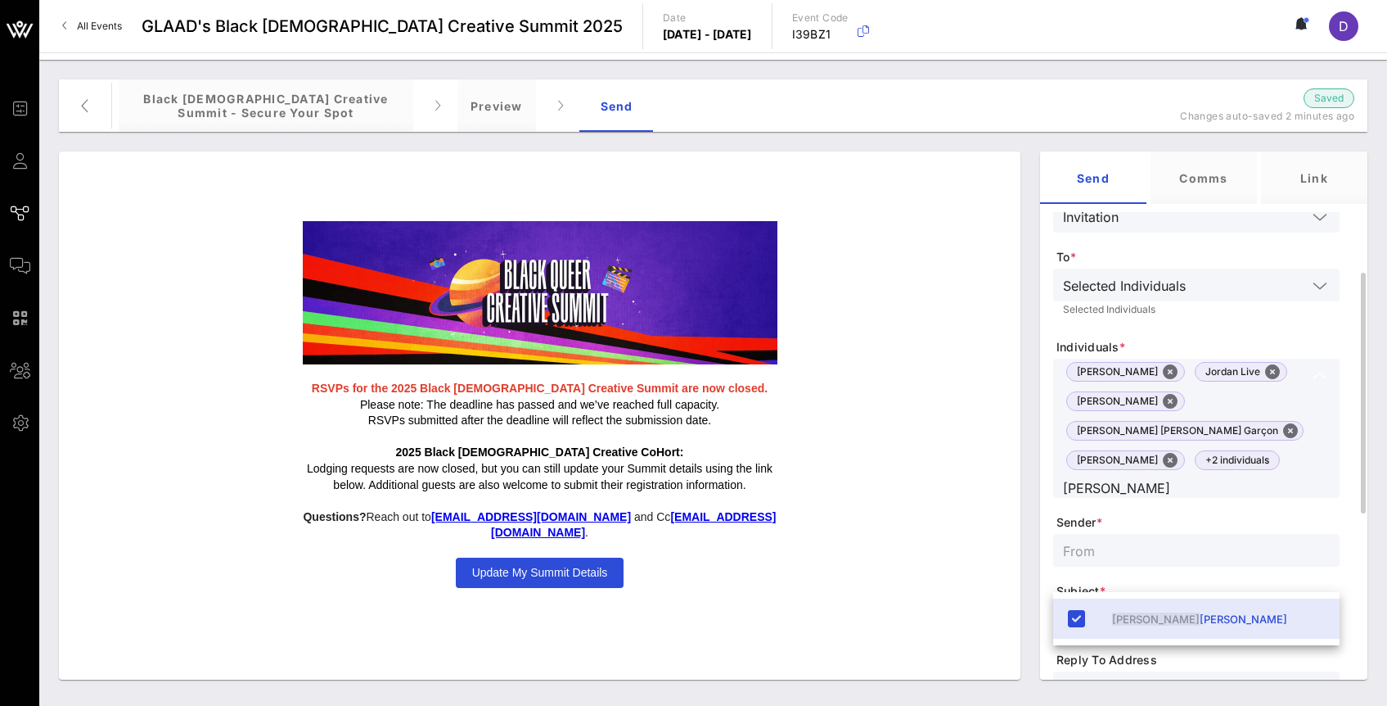
click at [1189, 489] on input "[PERSON_NAME]" at bounding box center [1185, 486] width 244 height 21
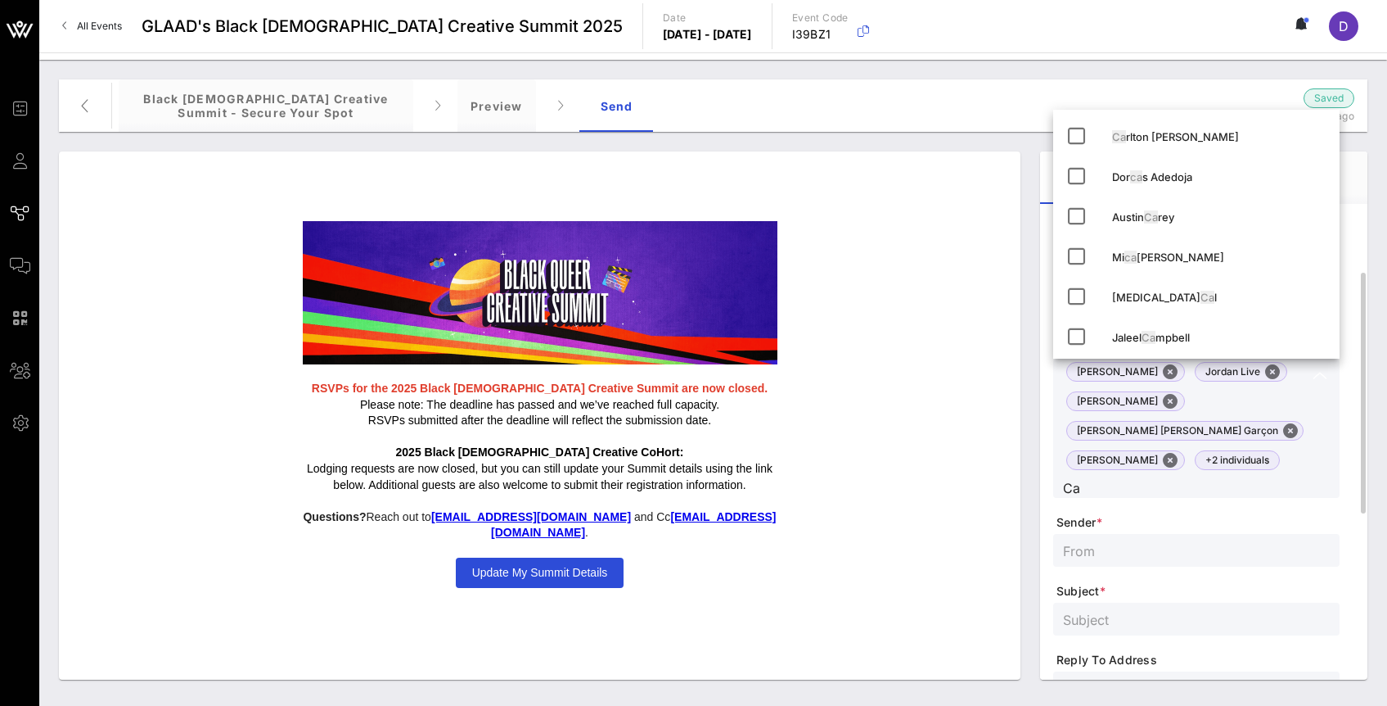
type input "C"
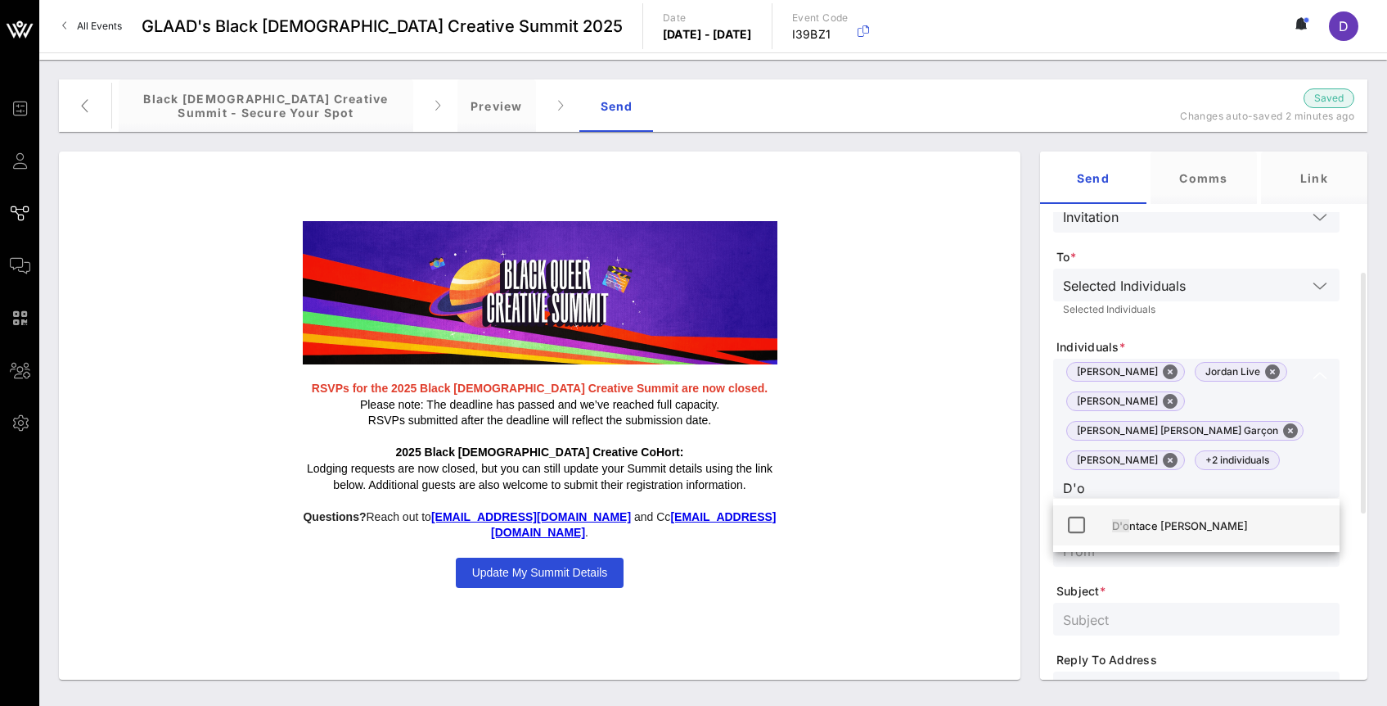
click at [1175, 526] on div "D'o ntace [PERSON_NAME]" at bounding box center [1219, 525] width 214 height 13
click at [1077, 489] on input "D'o" at bounding box center [1185, 486] width 244 height 21
click at [1099, 524] on div "[PERSON_NAME] [PERSON_NAME]" at bounding box center [1196, 525] width 286 height 40
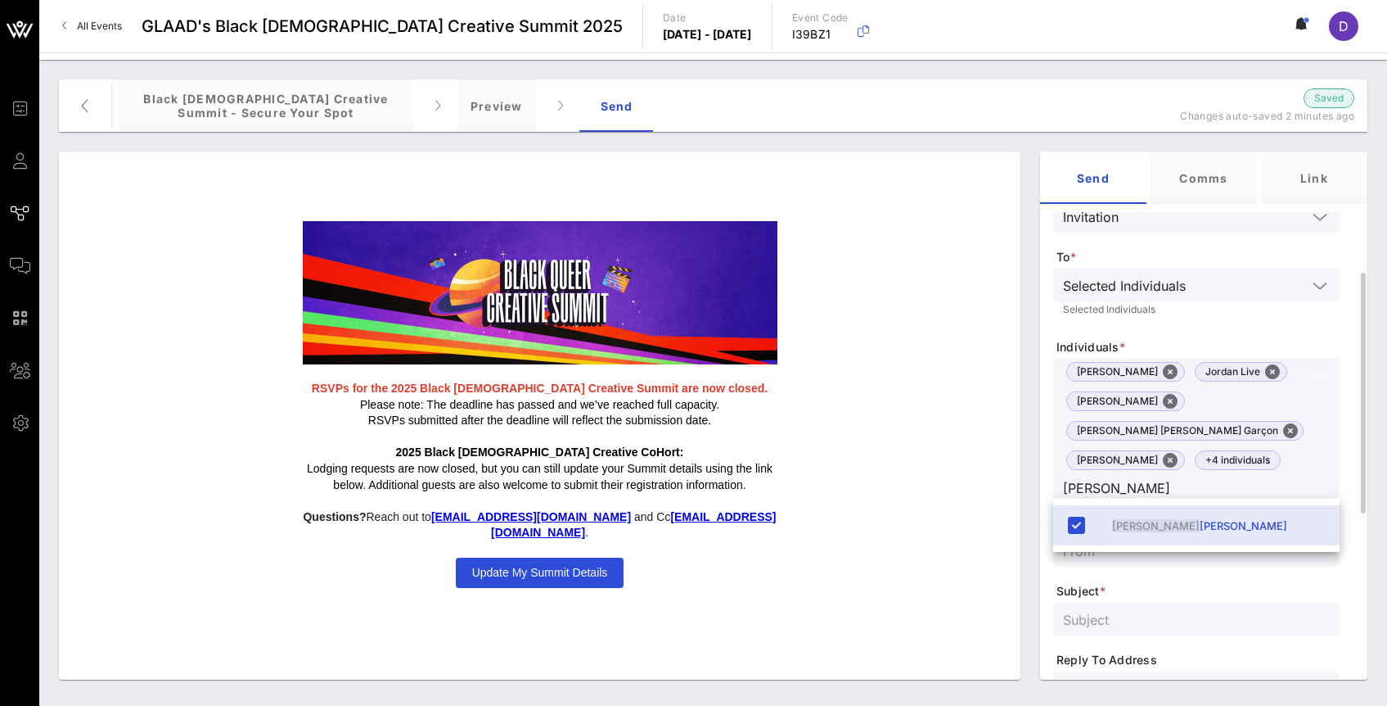
click at [1103, 491] on input "[PERSON_NAME]" at bounding box center [1185, 486] width 244 height 21
type input "Jazima"
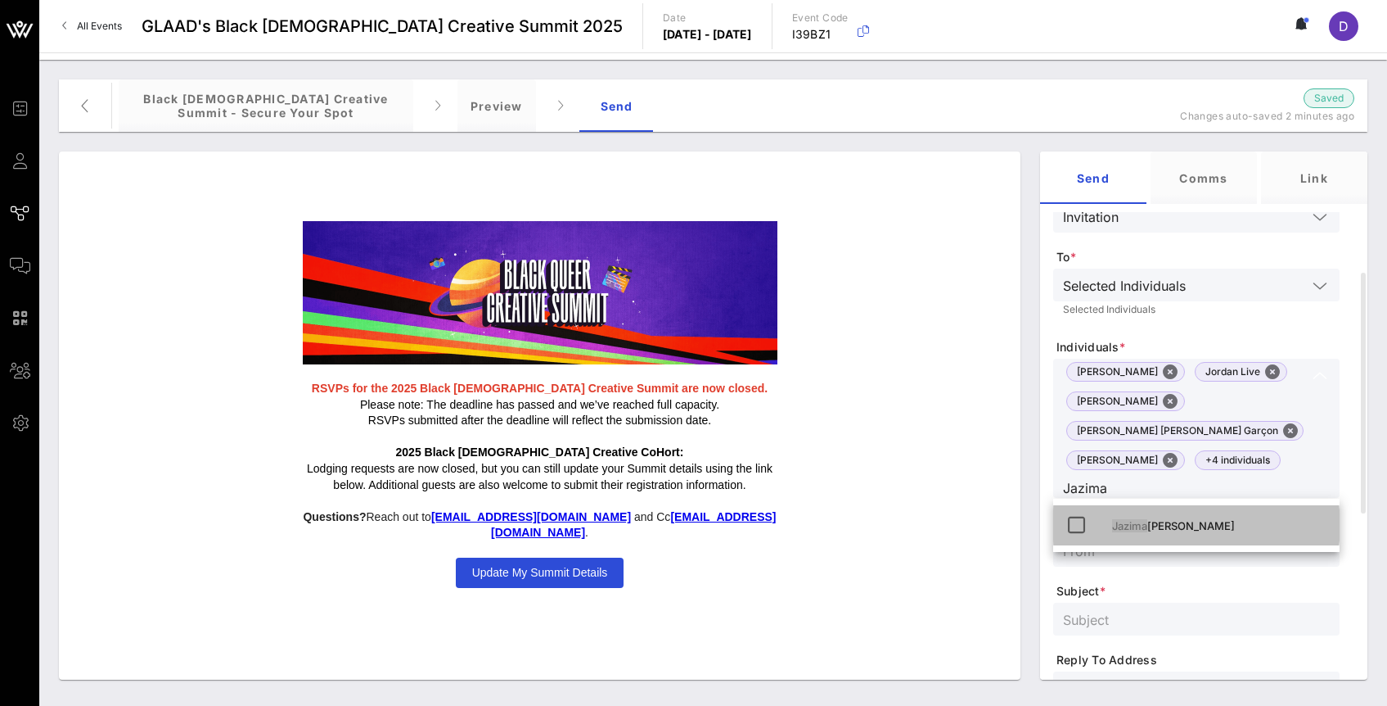
click at [1110, 529] on div "[PERSON_NAME]" at bounding box center [1196, 525] width 286 height 40
click at [1091, 488] on input "Jazima" at bounding box center [1185, 486] width 244 height 21
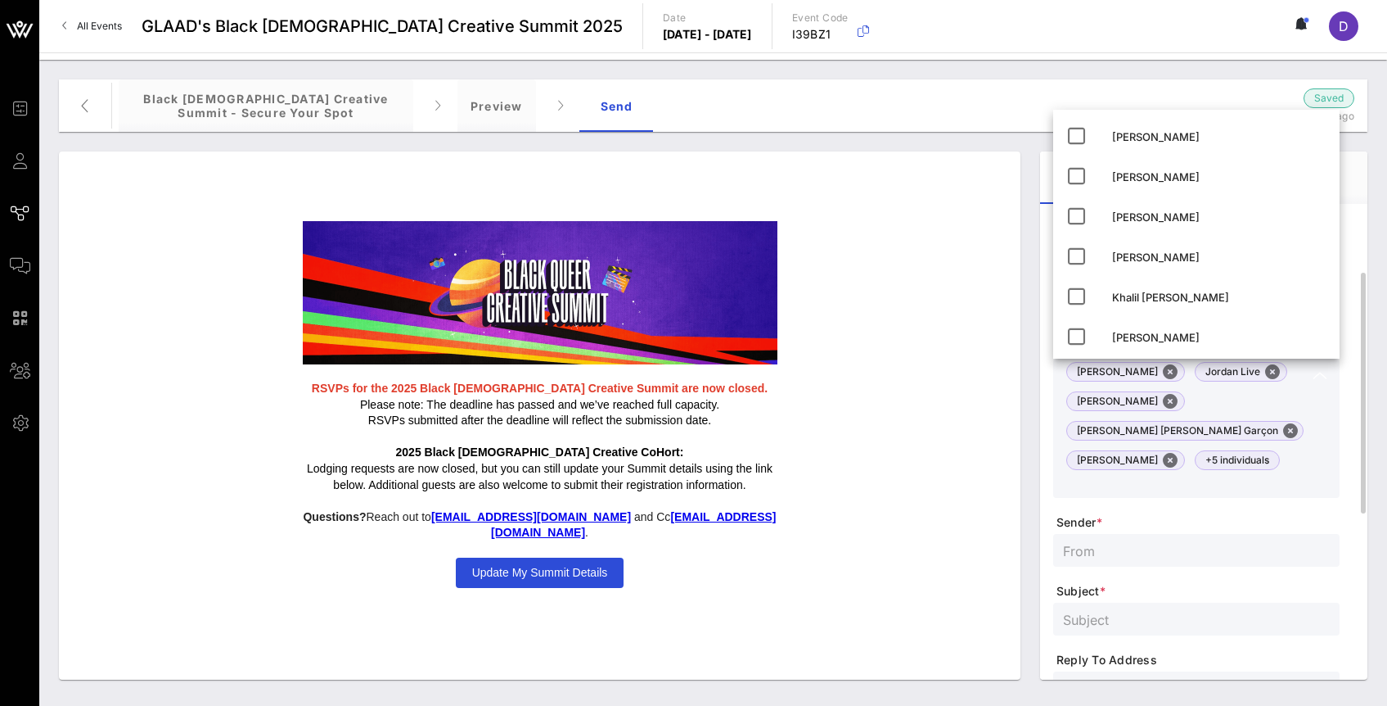
click at [1184, 534] on div at bounding box center [1196, 550] width 267 height 33
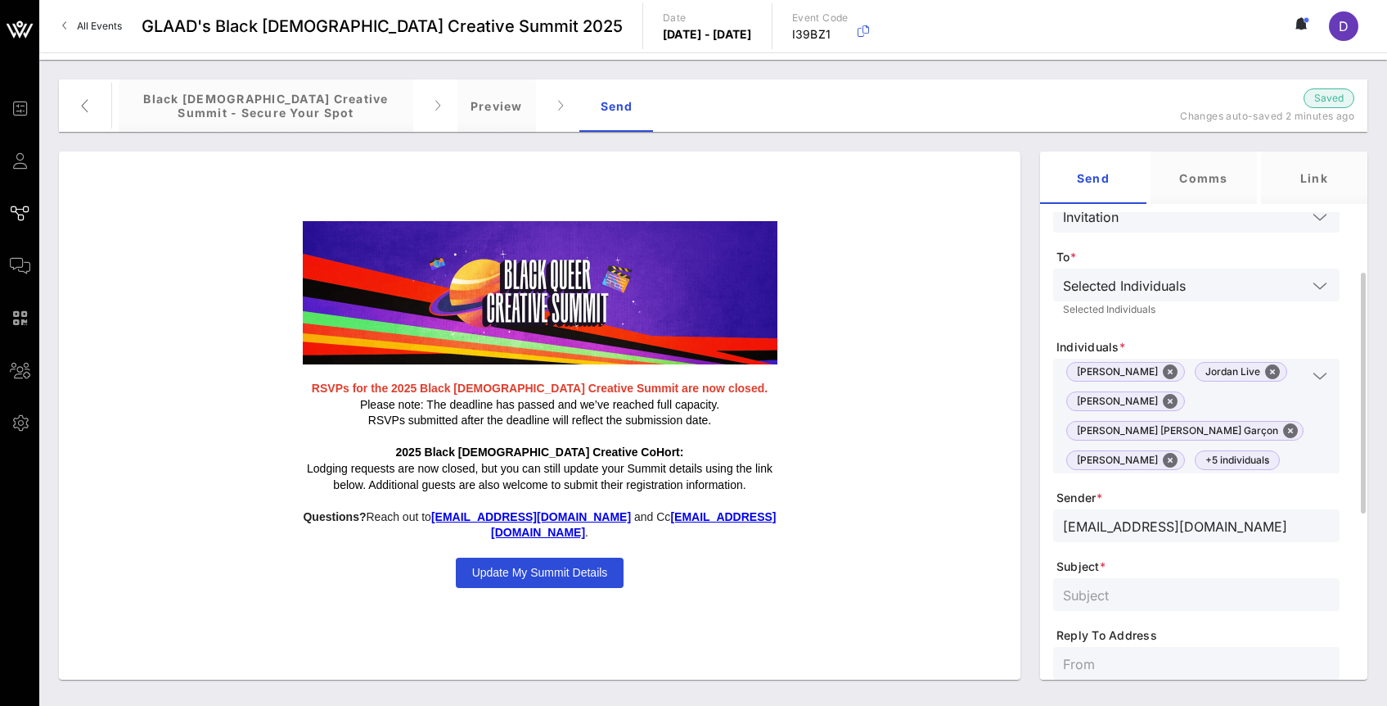
type input "[EMAIL_ADDRESS][DOMAIN_NAME]"
paste input "RSVP to the Black [DEMOGRAPHIC_DATA] Creative Summit"
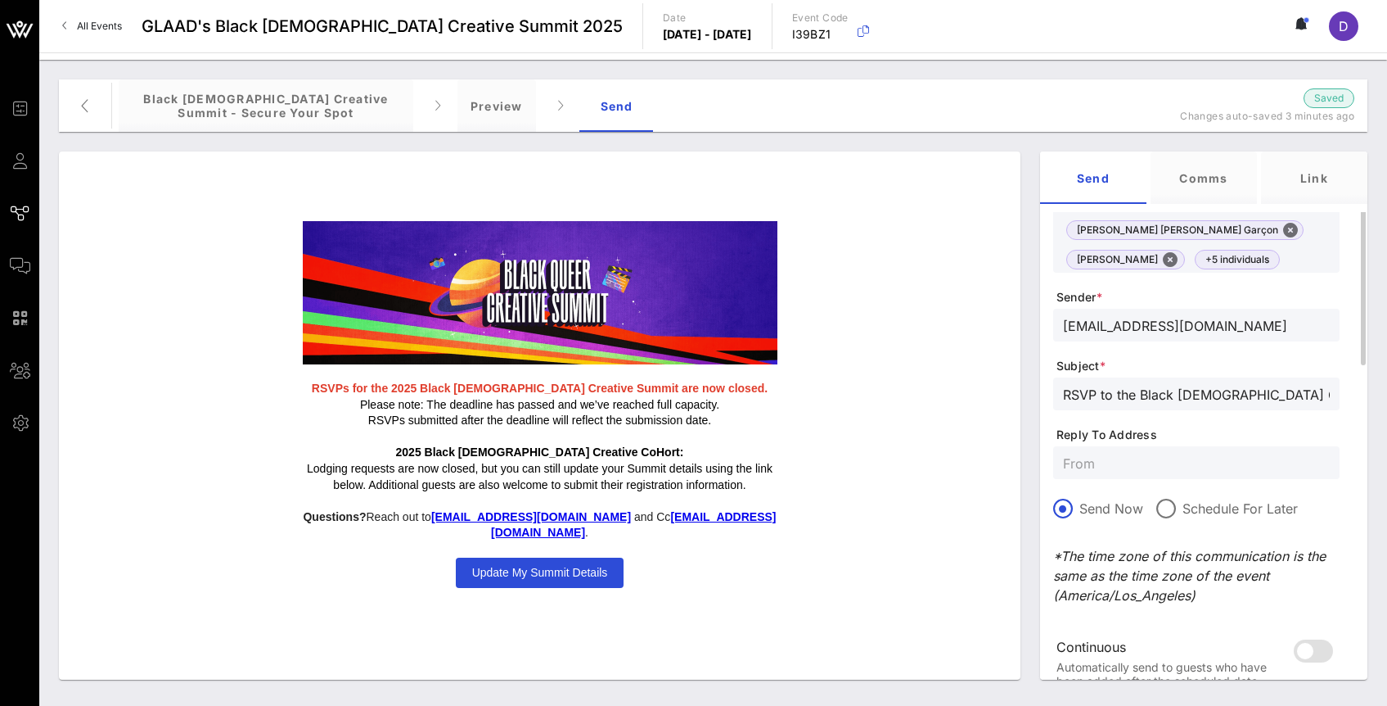
scroll to position [440, 0]
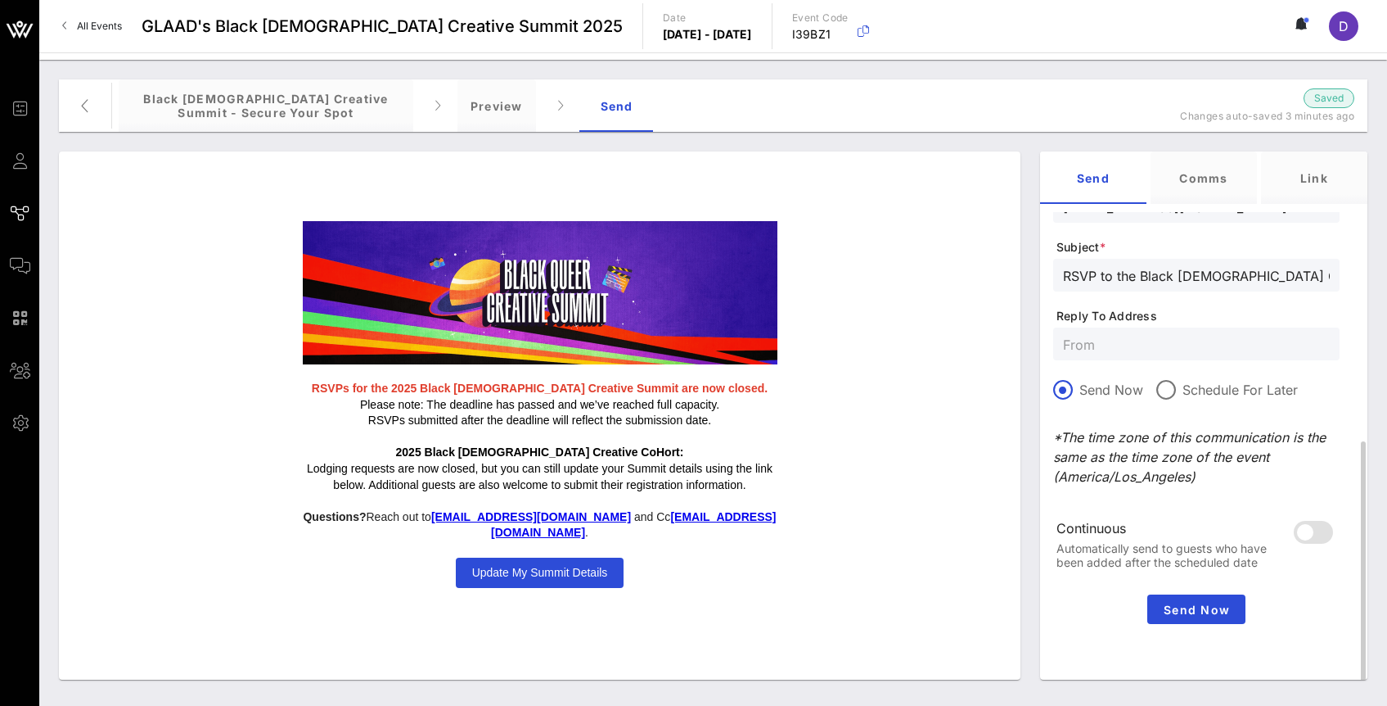
type input "RSVP to the Black [DEMOGRAPHIC_DATA] Creative Summit"
click at [1116, 340] on input "text" at bounding box center [1196, 343] width 267 height 21
click at [1153, 390] on div at bounding box center [1167, 390] width 28 height 28
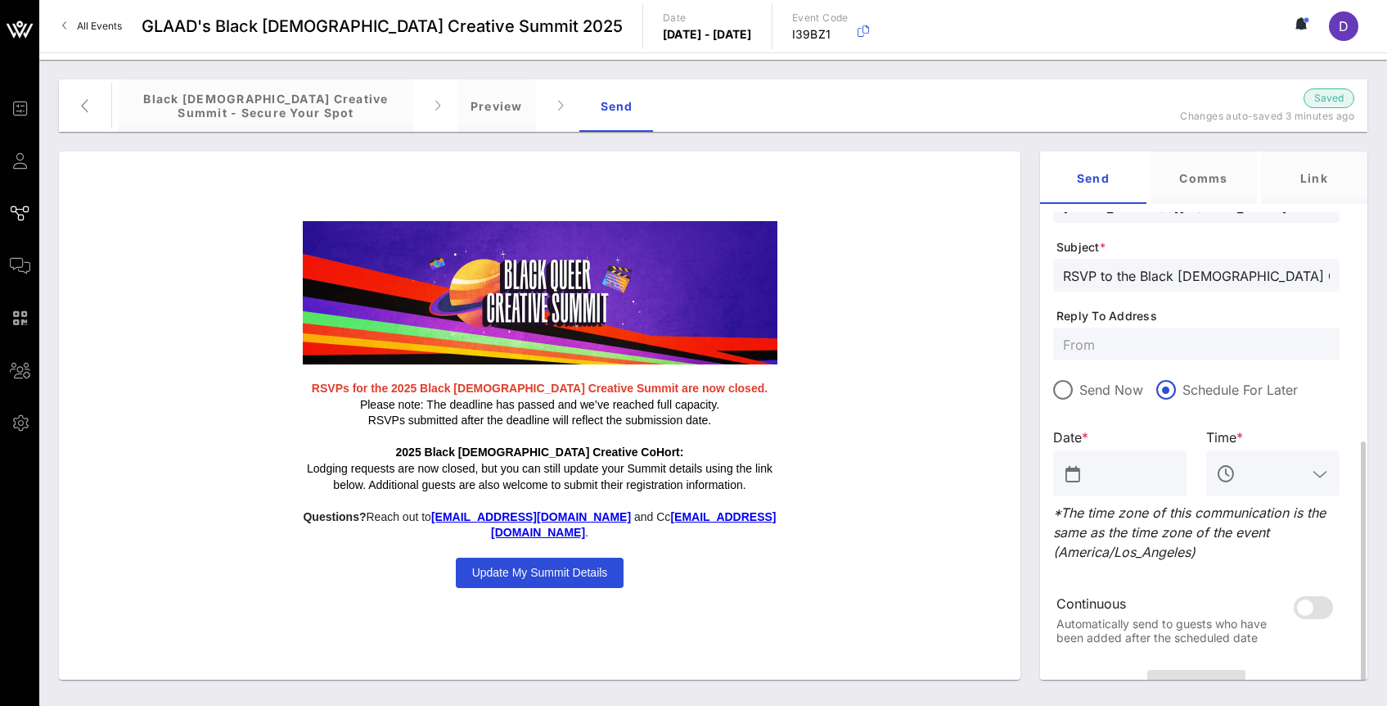
click at [1128, 485] on input "text" at bounding box center [1131, 473] width 91 height 26
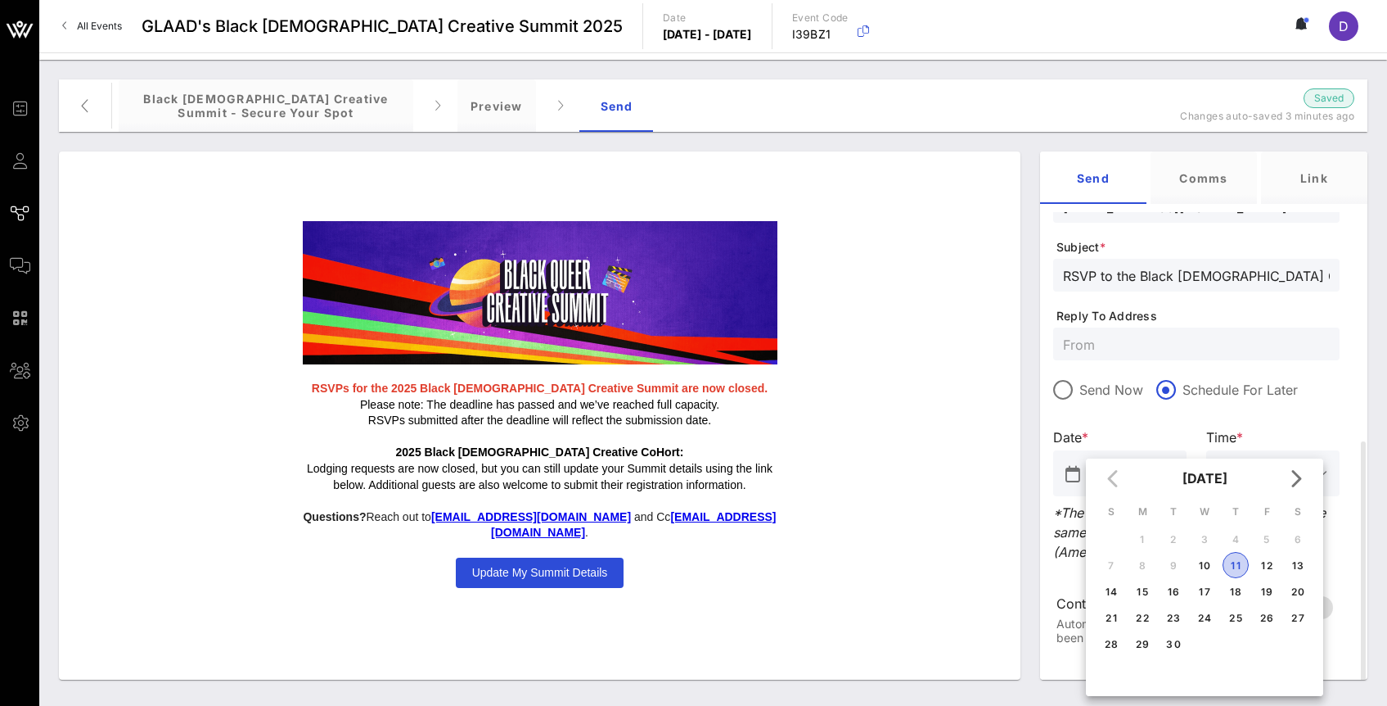
click at [1234, 569] on div "11" at bounding box center [1236, 565] width 25 height 12
type input "[DATE]"
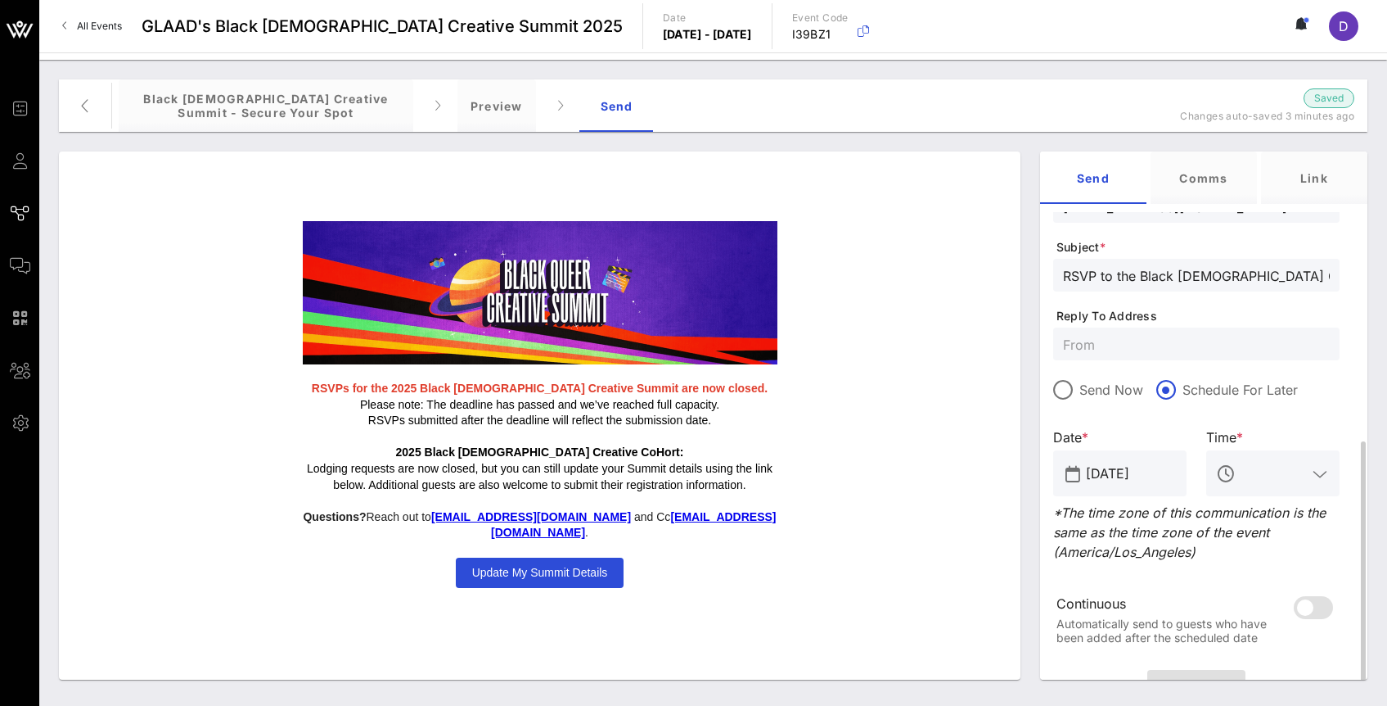
click at [1262, 475] on input "text" at bounding box center [1273, 473] width 68 height 26
click at [1279, 521] on div "10:03 AM" at bounding box center [1273, 523] width 107 height 16
type input "10:03 AM"
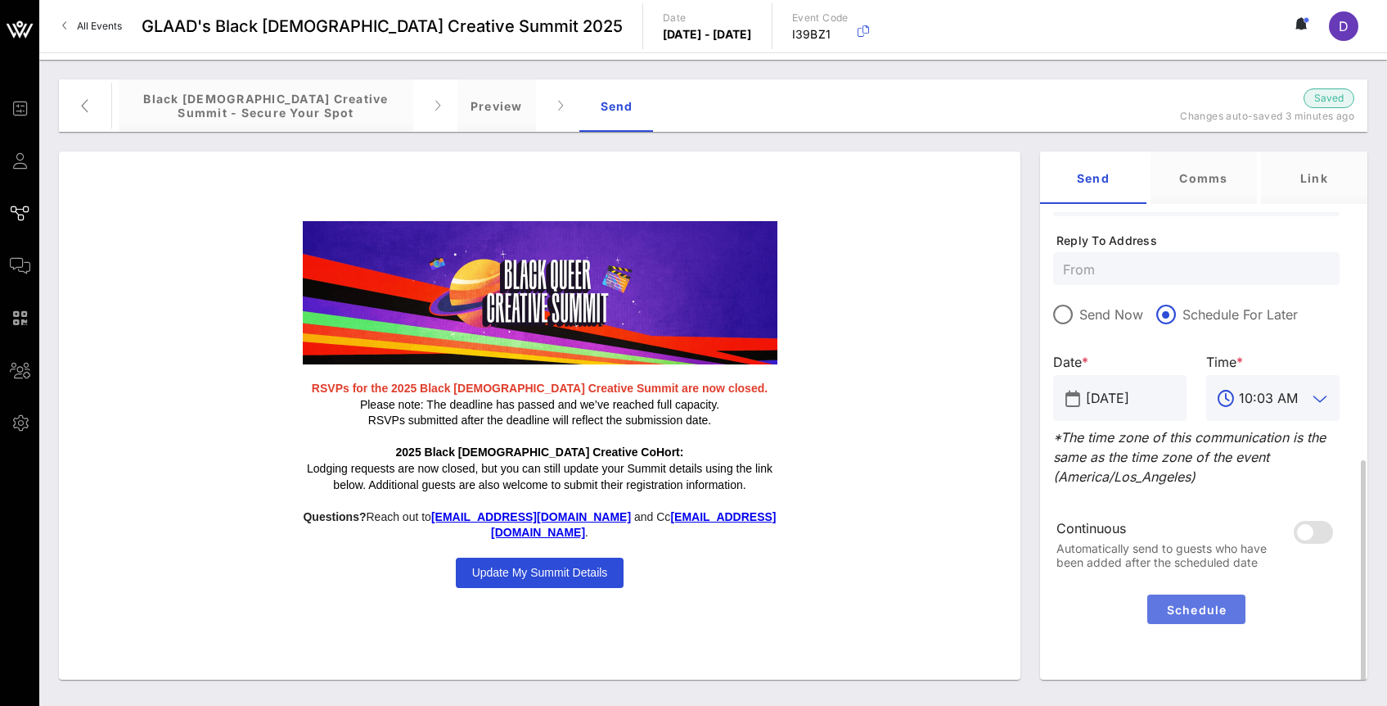
click at [1168, 614] on span "Schedule" at bounding box center [1196, 609] width 85 height 14
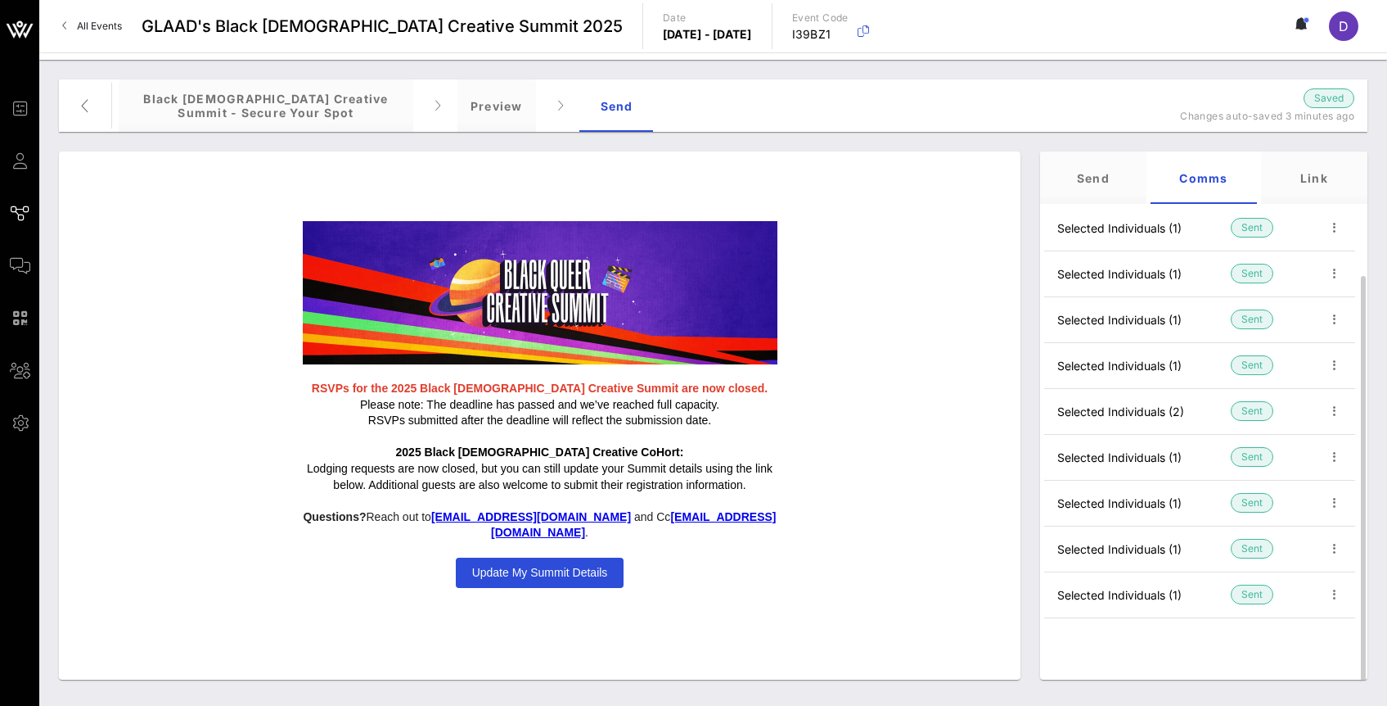
scroll to position [0, 0]
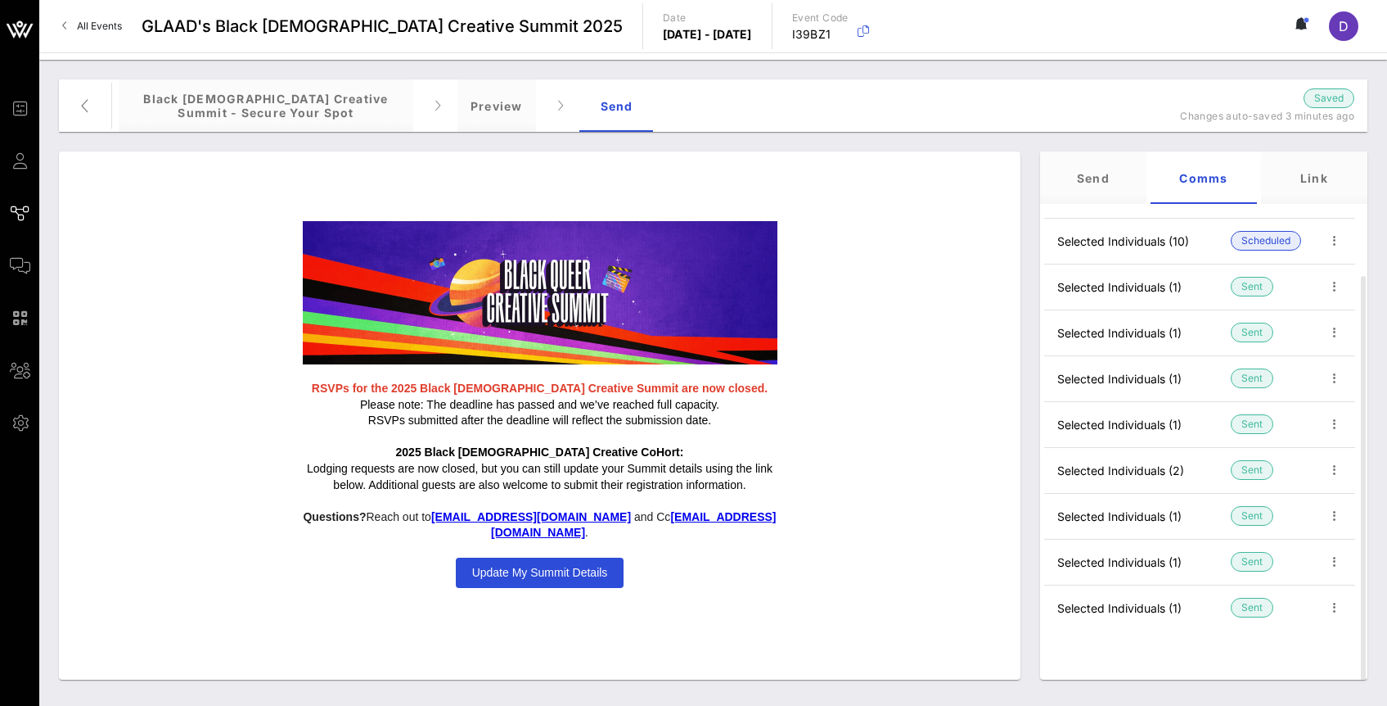
click at [856, 512] on div "RSVPs for the 2025 Black [DEMOGRAPHIC_DATA] Creative Summit are now closed. Ple…" at bounding box center [539, 404] width 945 height 383
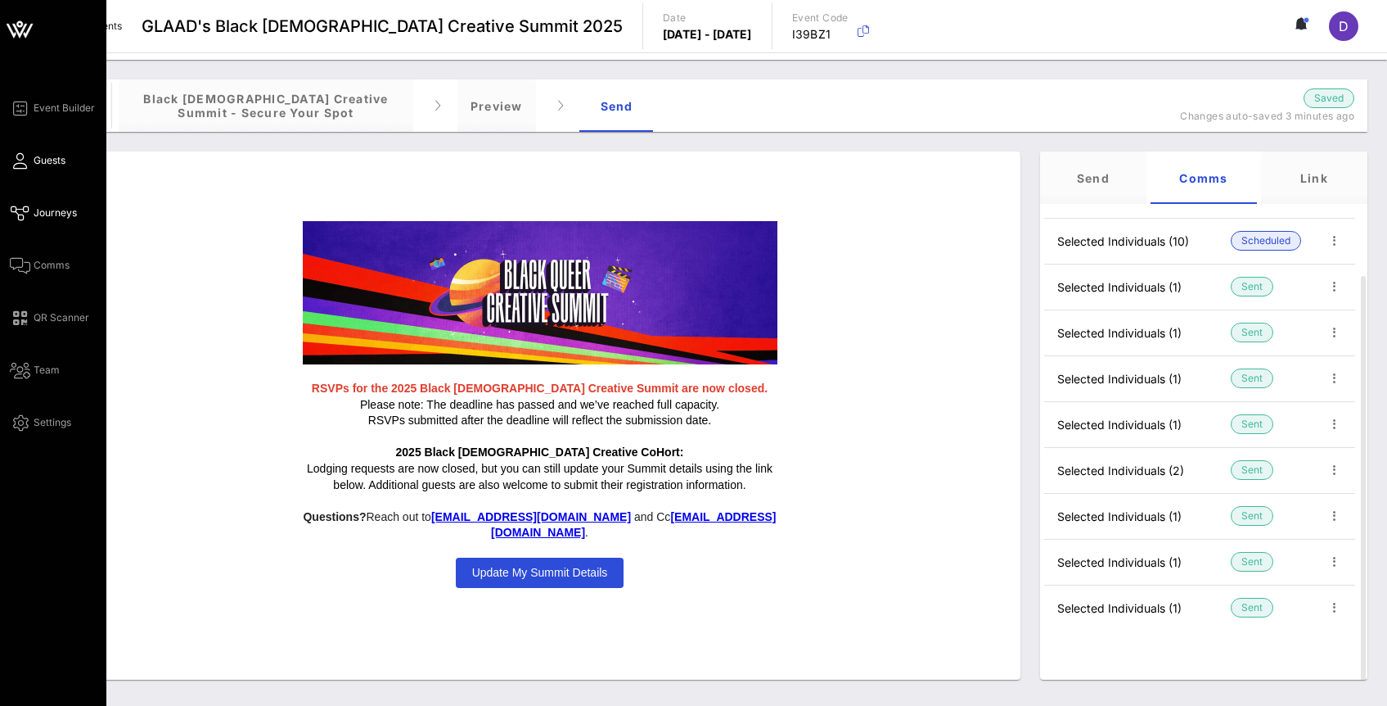
click at [16, 160] on icon at bounding box center [20, 161] width 20 height 2
